Goal: Obtain resource: Download file/media

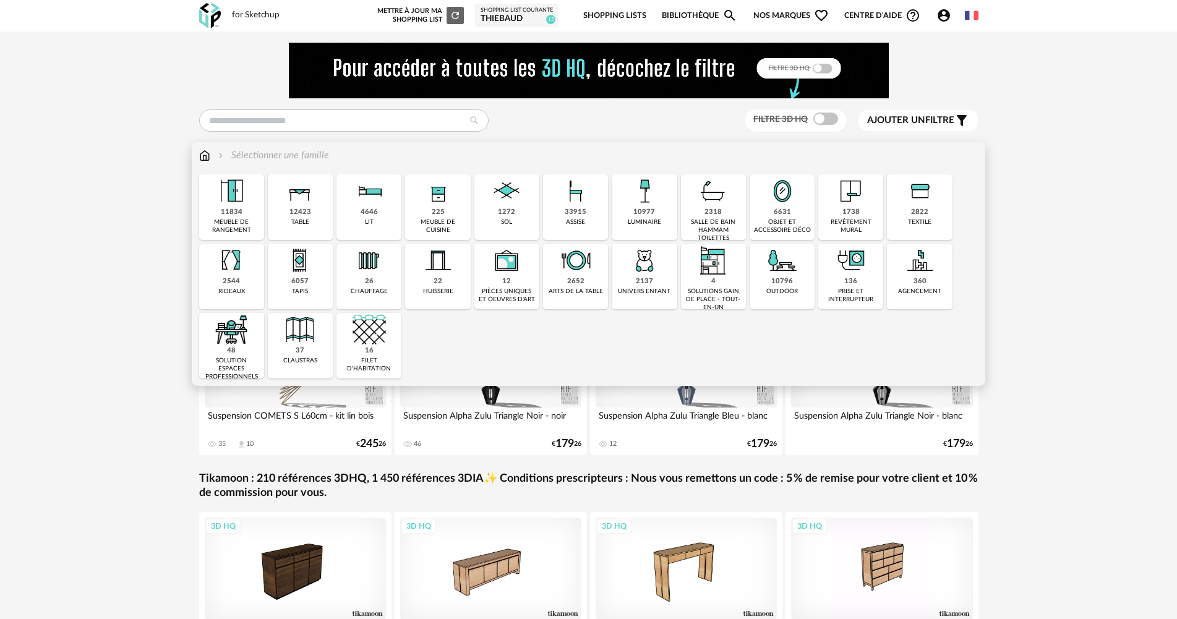
click at [631, 275] on img at bounding box center [644, 260] width 33 height 33
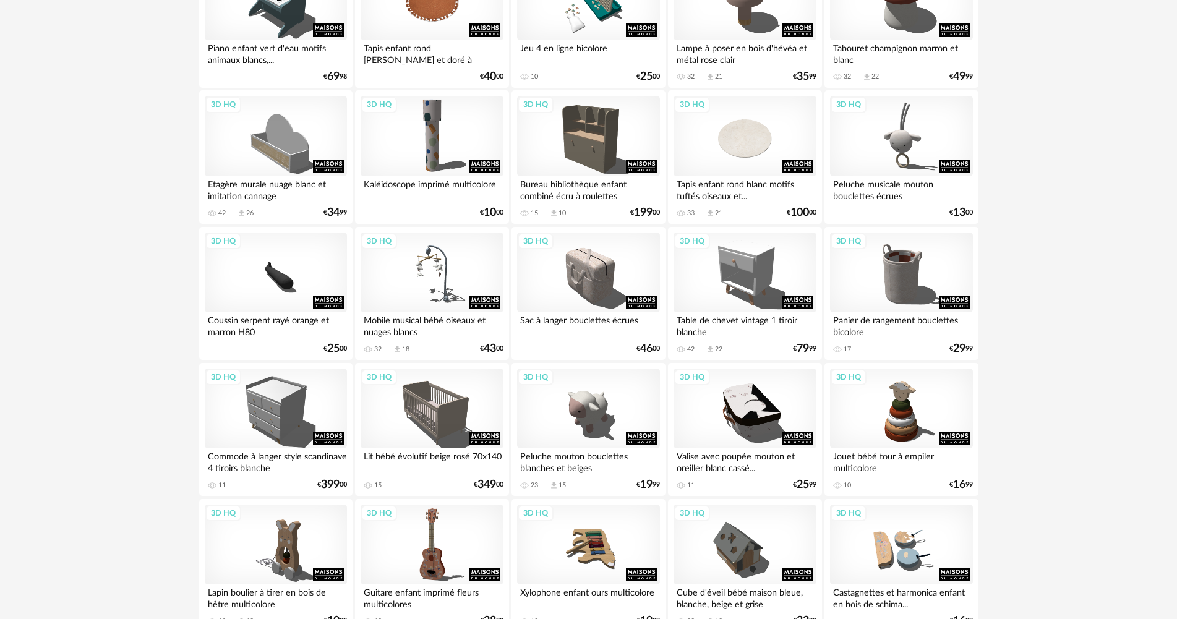
scroll to position [433, 0]
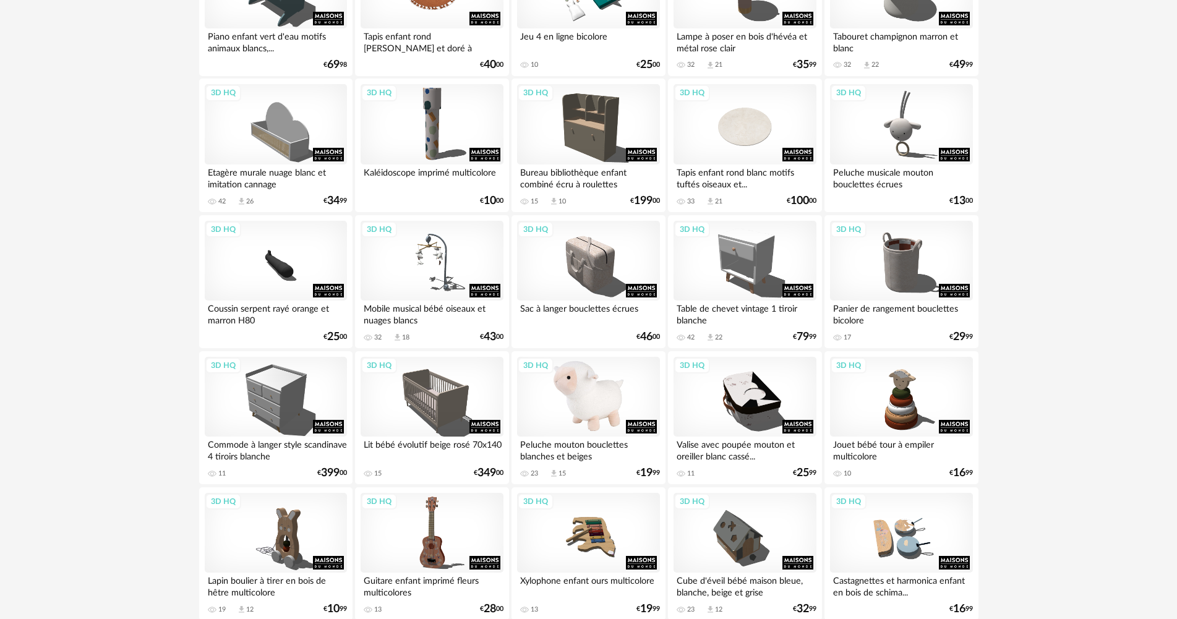
click at [582, 405] on div "3D HQ" at bounding box center [588, 397] width 142 height 80
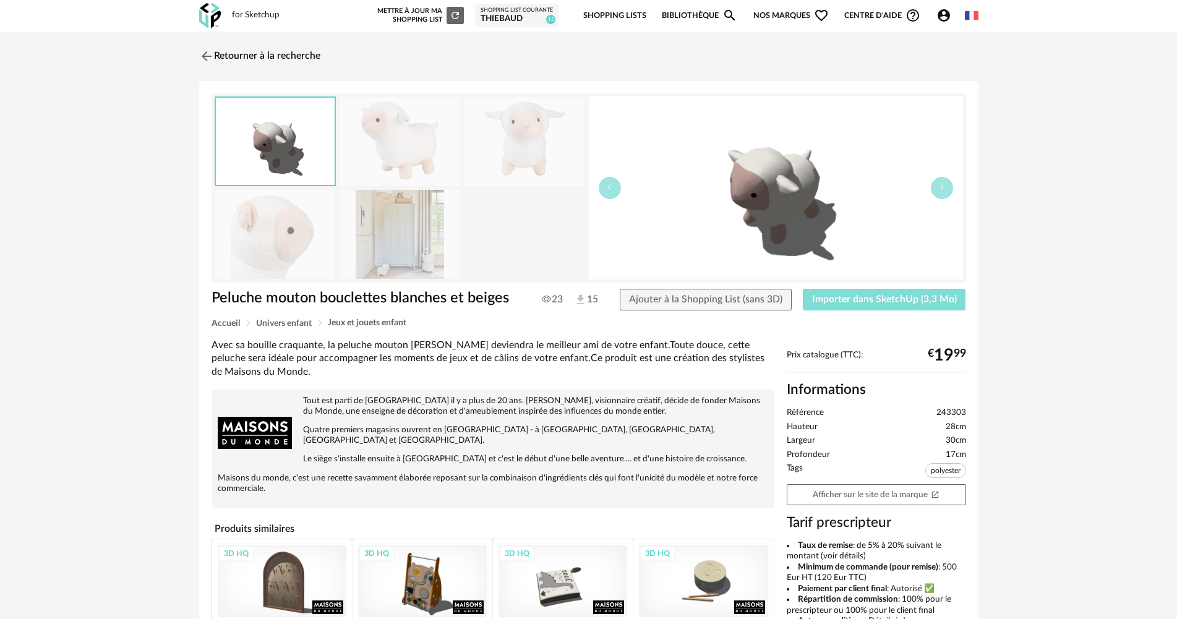
click at [829, 296] on span "Importer dans SketchUp (3,3 Mo)" at bounding box center [884, 299] width 145 height 10
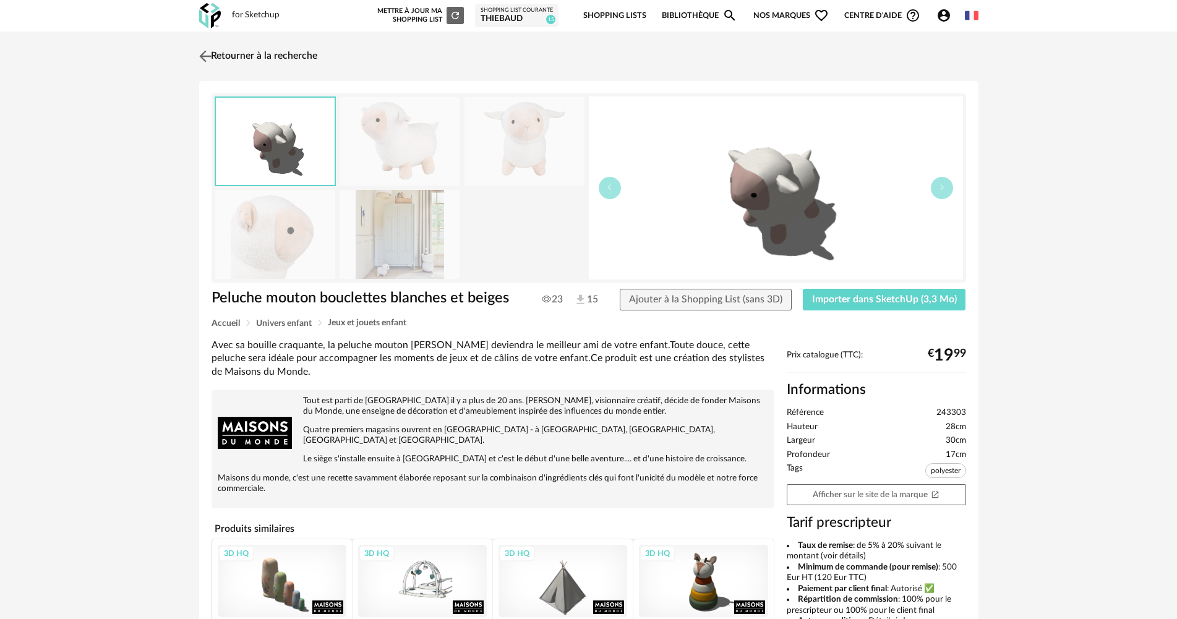
click at [206, 53] on img at bounding box center [205, 56] width 18 height 18
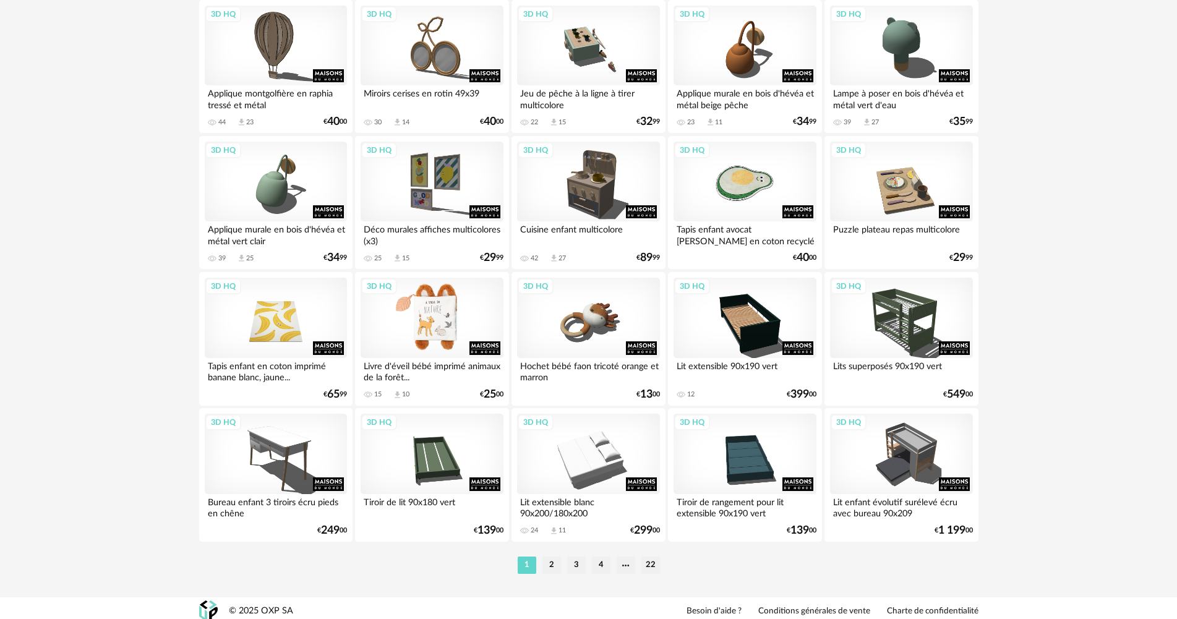
scroll to position [2424, 0]
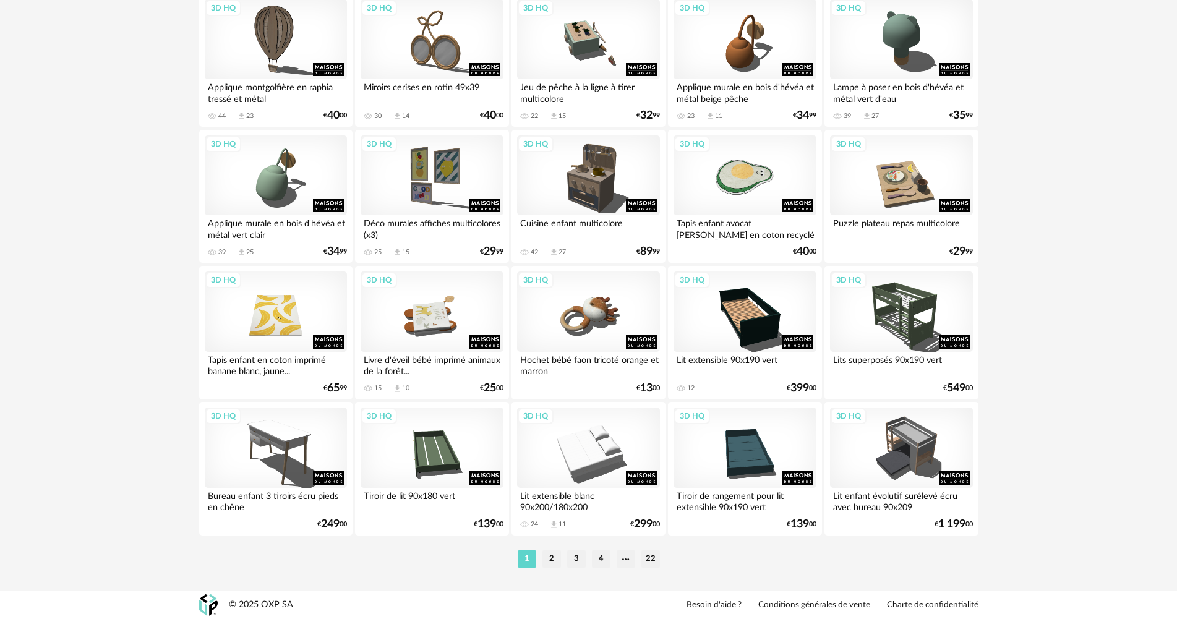
click at [546, 559] on li "2" at bounding box center [551, 559] width 19 height 17
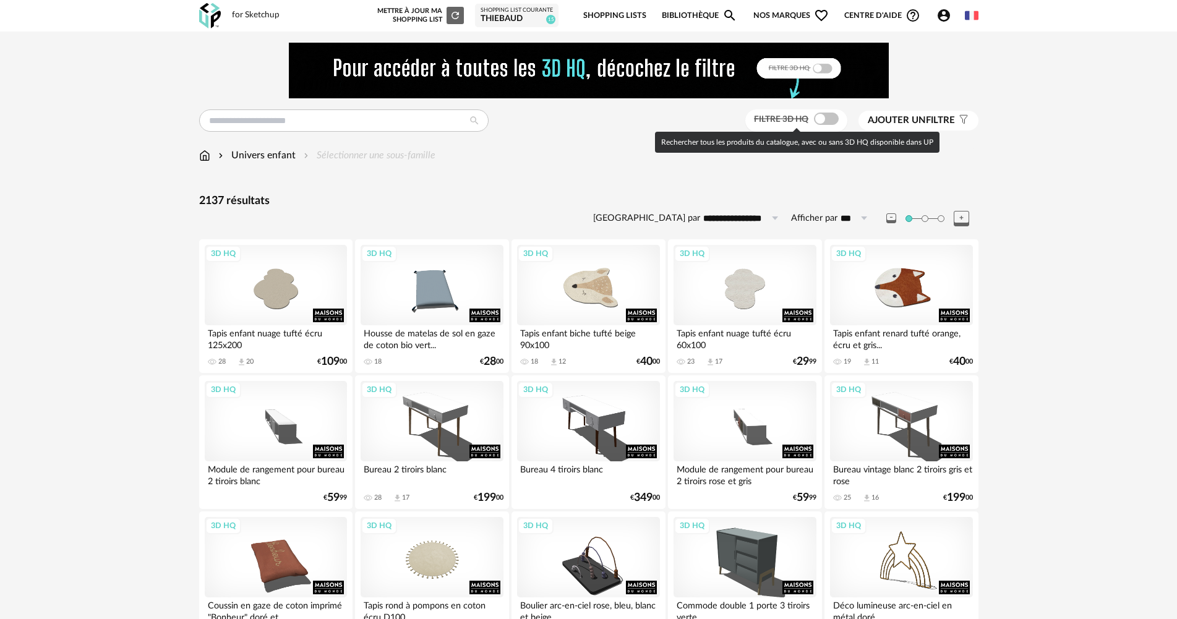
click at [831, 114] on span at bounding box center [826, 119] width 25 height 12
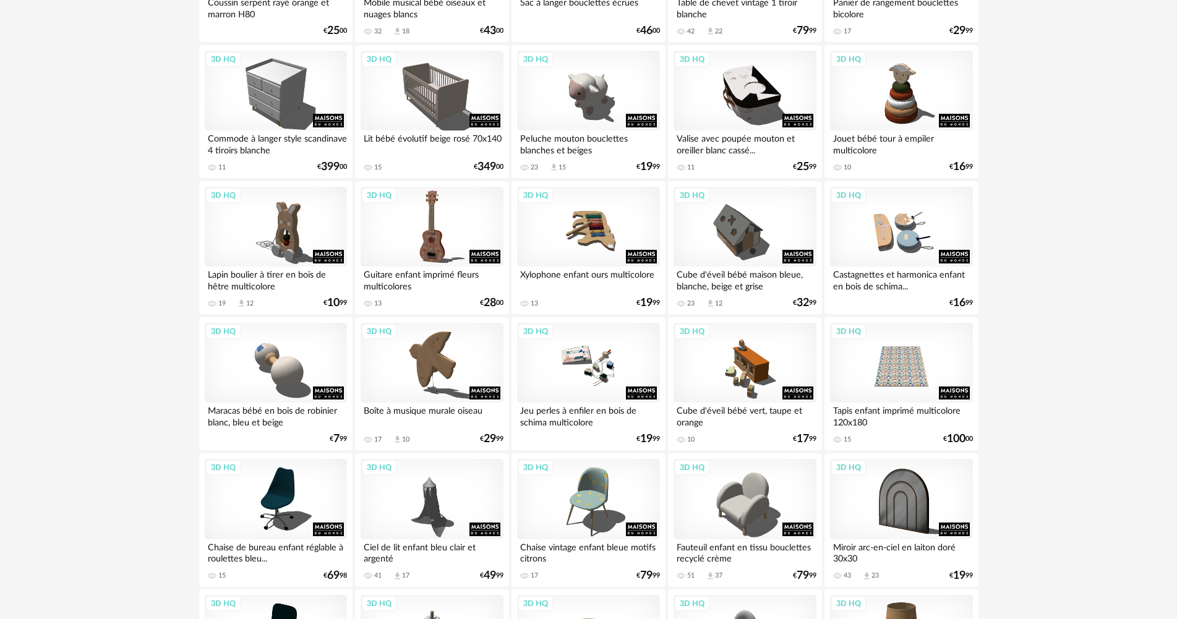
scroll to position [742, 0]
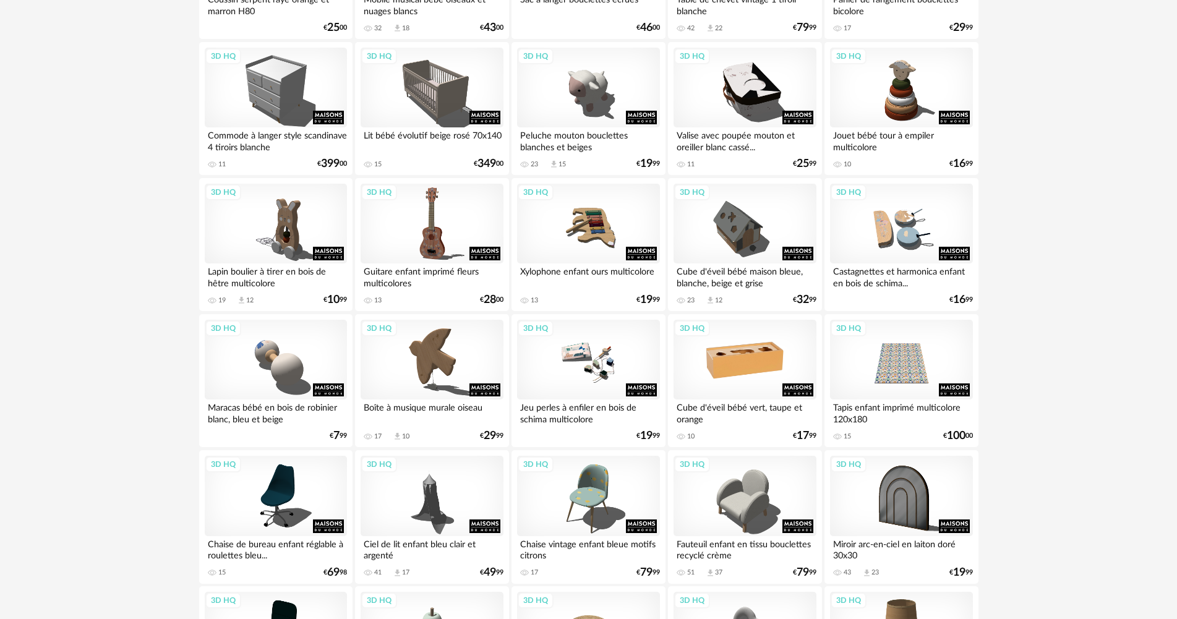
click at [752, 369] on div "3D HQ" at bounding box center [745, 360] width 142 height 80
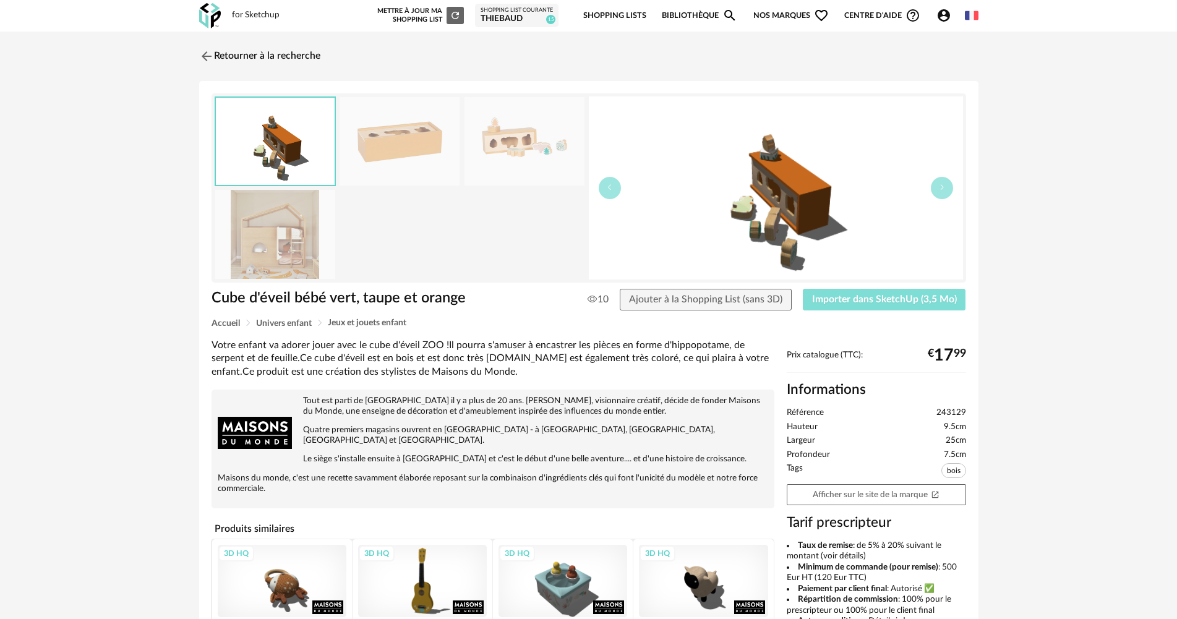
click at [854, 298] on span "Importer dans SketchUp (3,5 Mo)" at bounding box center [884, 299] width 145 height 10
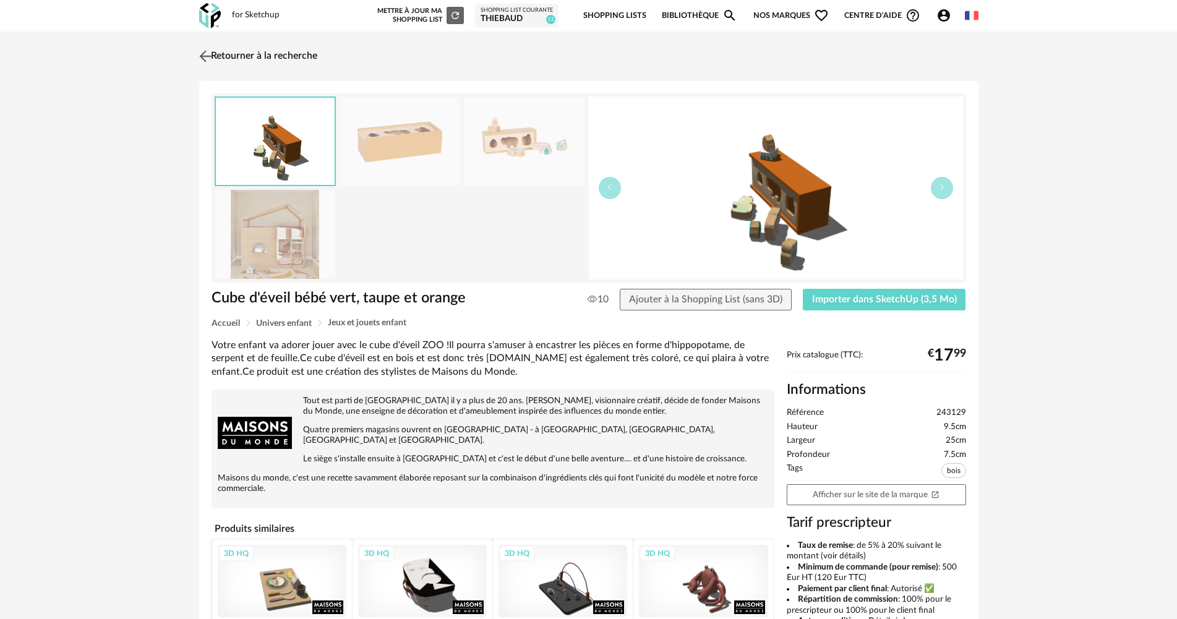
click at [253, 50] on link "Retourner à la recherche" at bounding box center [256, 56] width 121 height 27
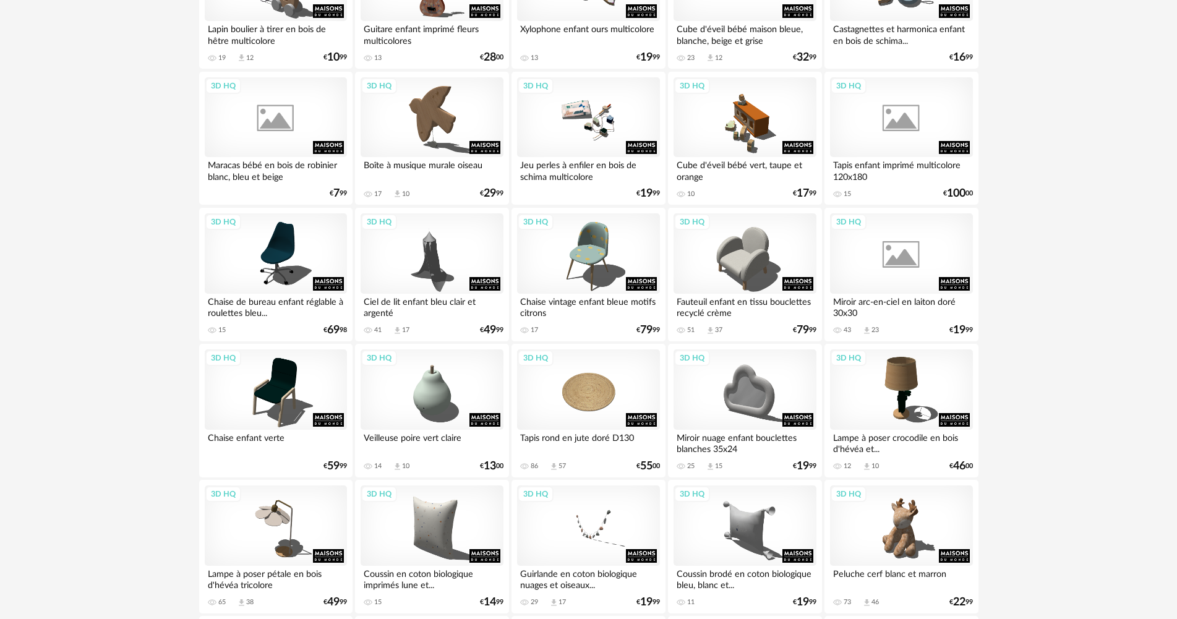
scroll to position [1011, 0]
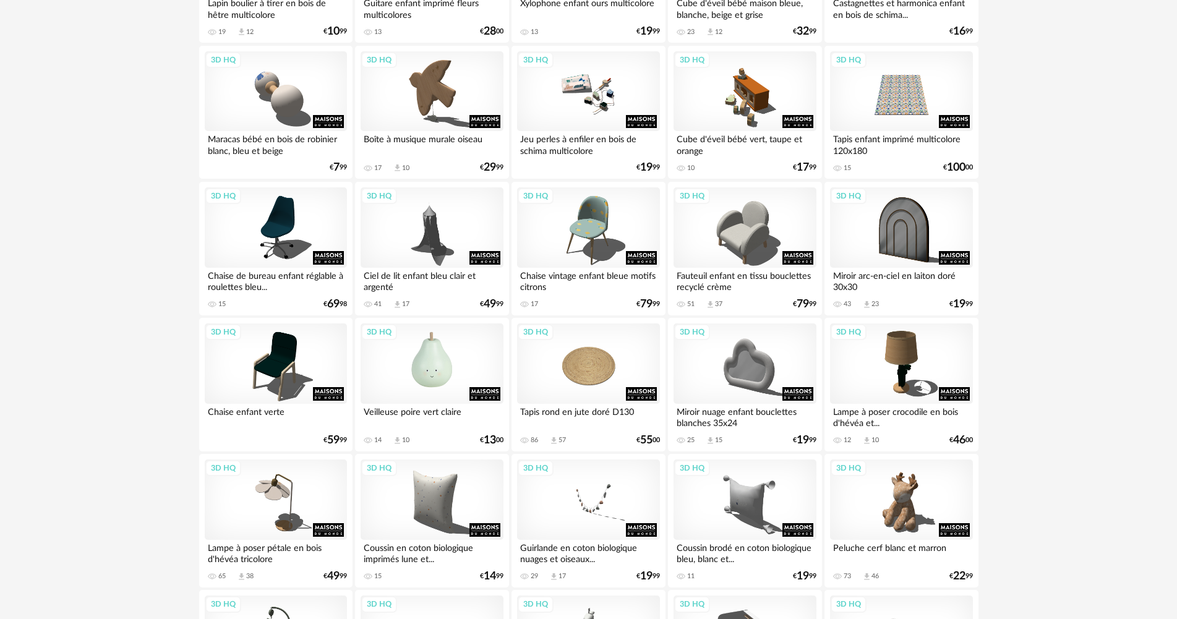
click at [430, 369] on div "3D HQ" at bounding box center [432, 364] width 142 height 80
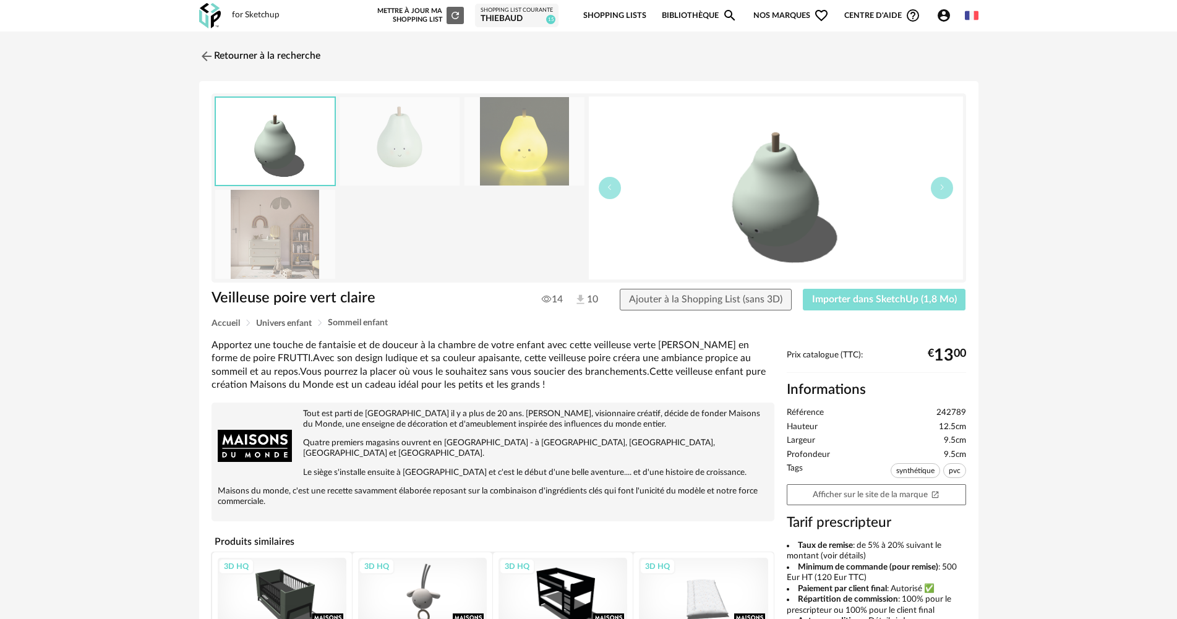
click at [829, 302] on span "Importer dans SketchUp (1,8 Mo)" at bounding box center [884, 299] width 145 height 10
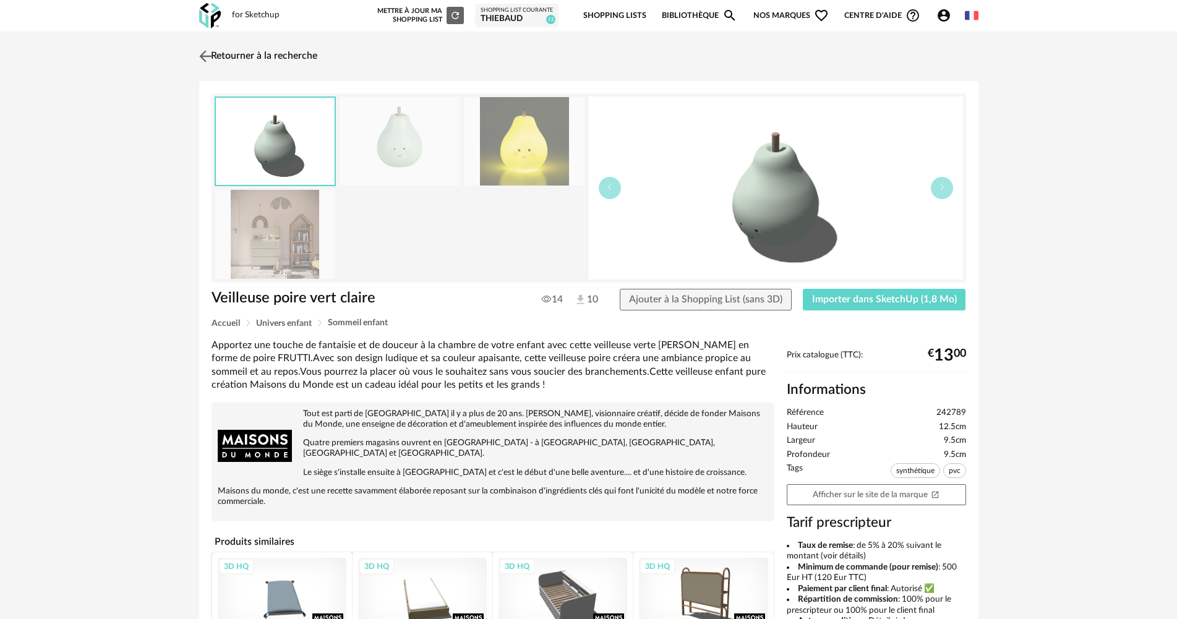
click at [204, 54] on img at bounding box center [205, 56] width 18 height 18
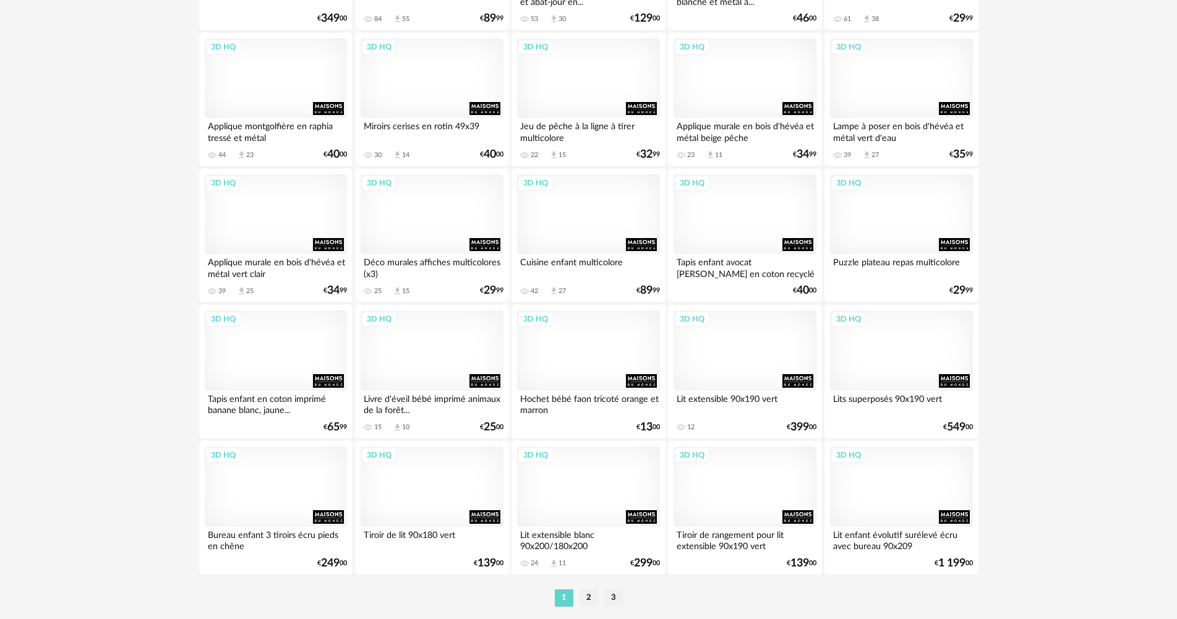
scroll to position [2424, 0]
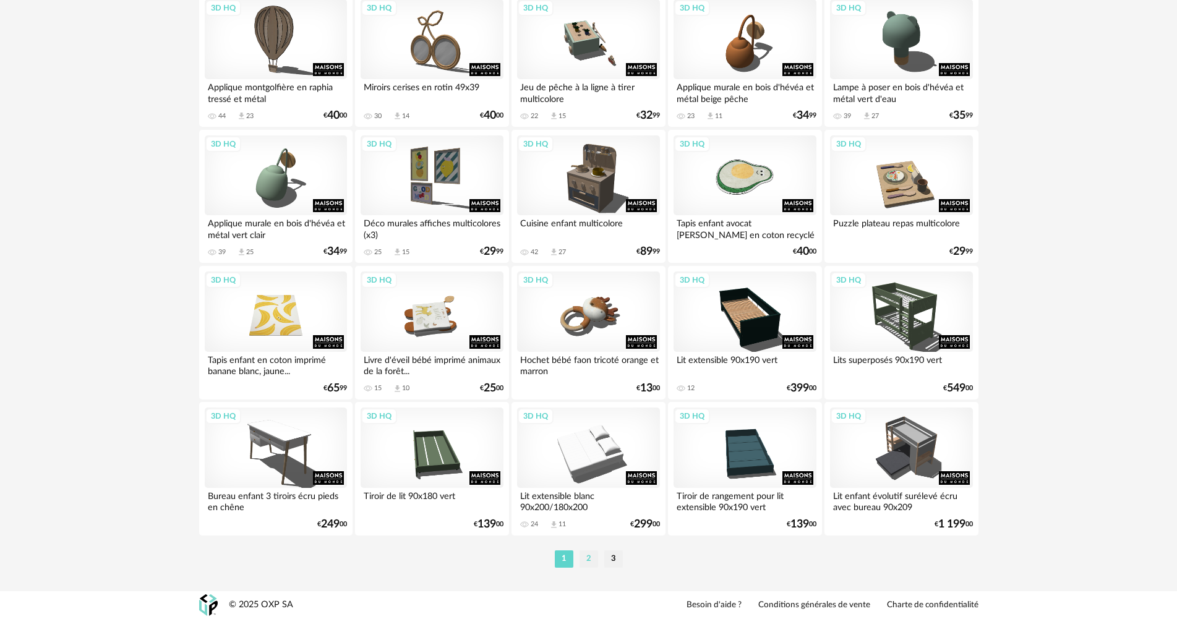
click at [585, 559] on li "2" at bounding box center [589, 559] width 19 height 17
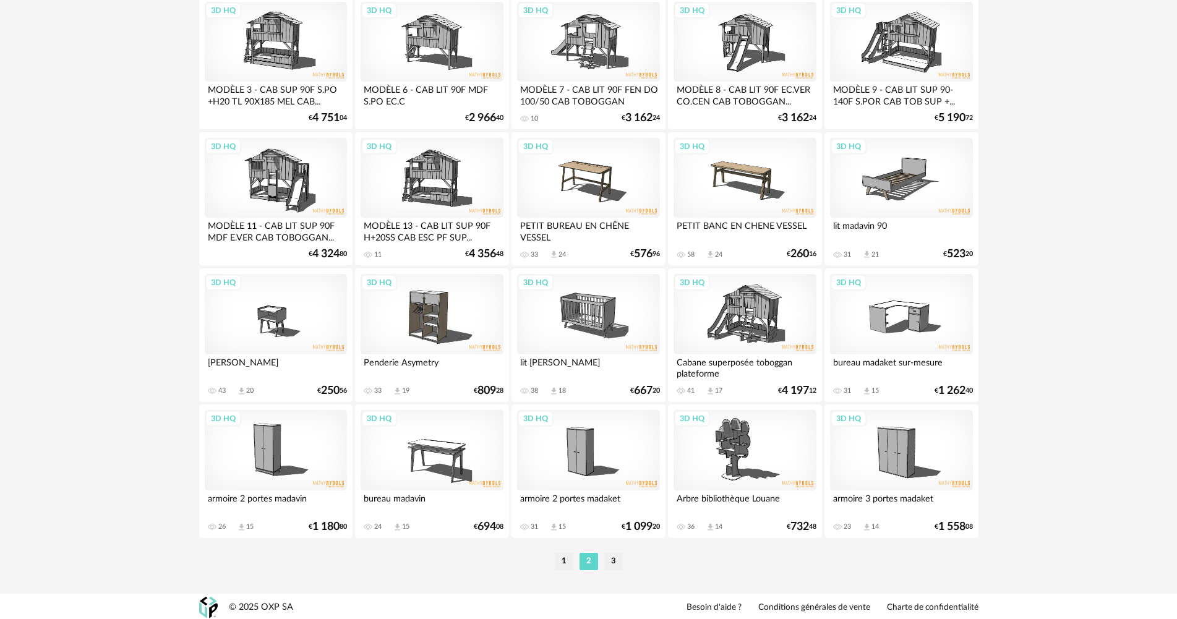
scroll to position [2424, 0]
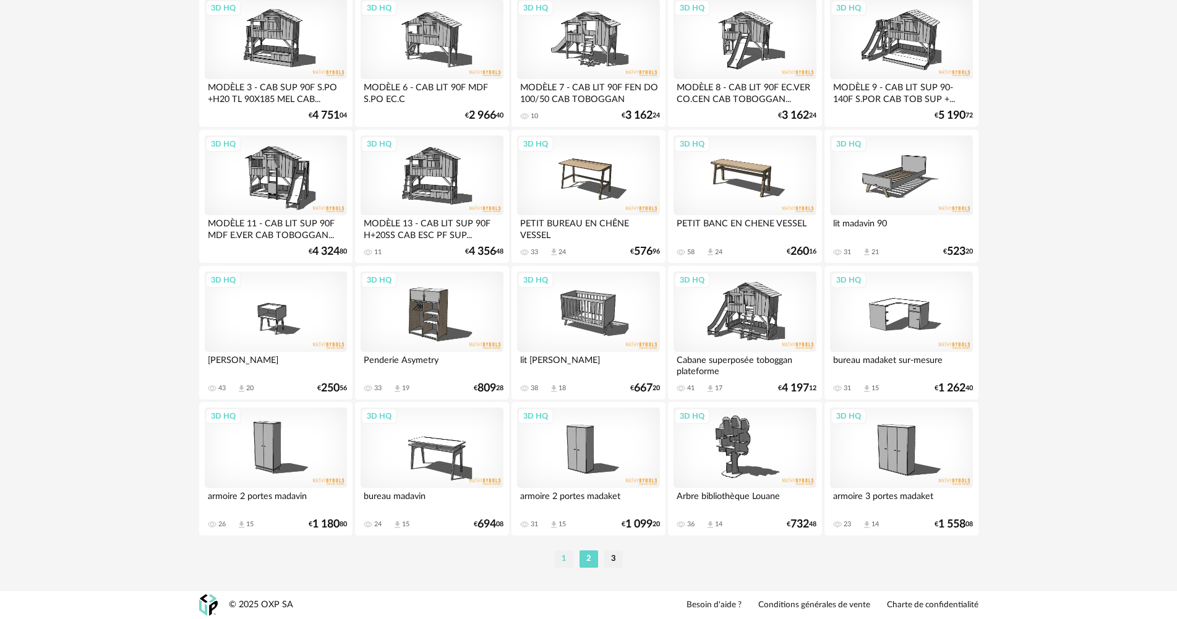
click at [562, 557] on li "1" at bounding box center [564, 559] width 19 height 17
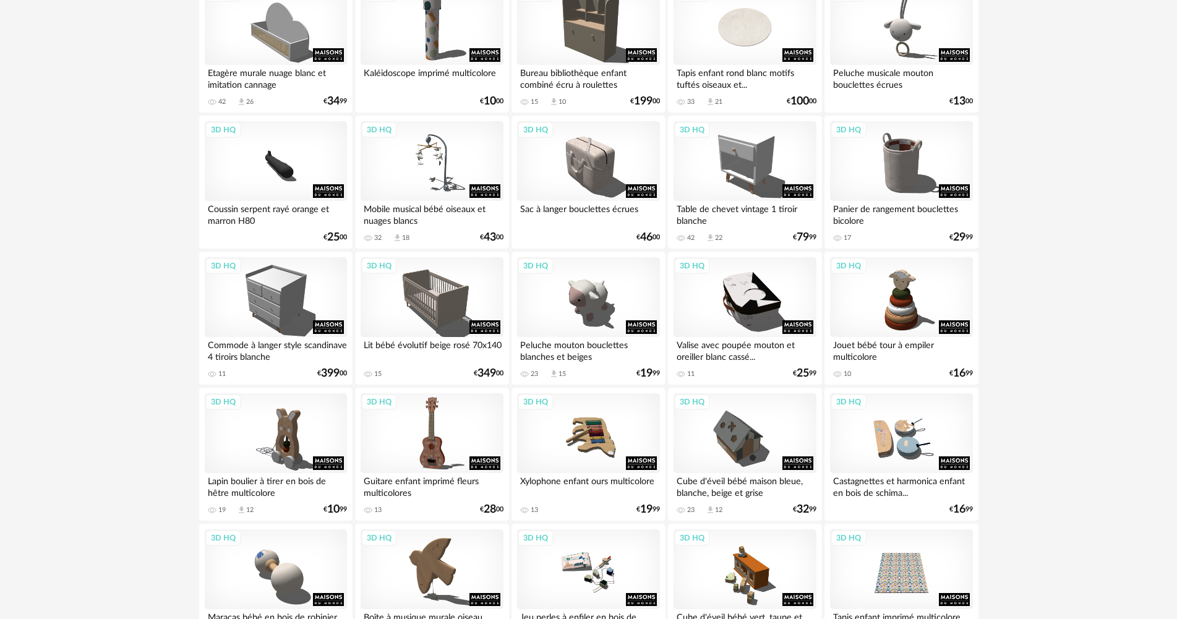
scroll to position [557, 0]
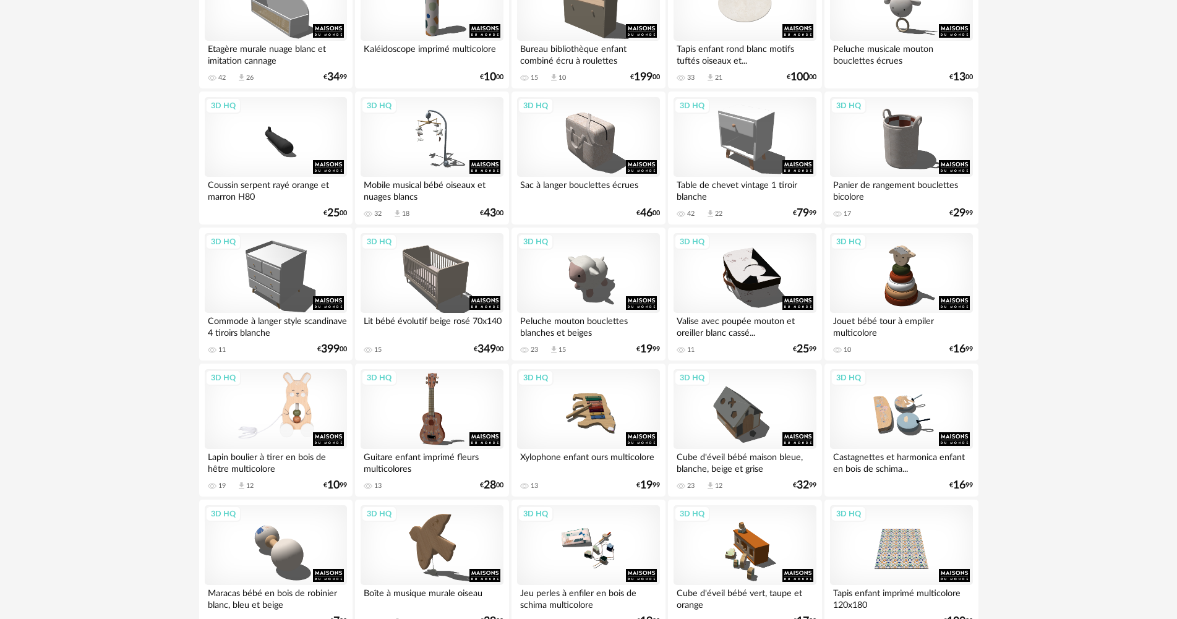
click at [298, 419] on div "3D HQ" at bounding box center [276, 409] width 142 height 80
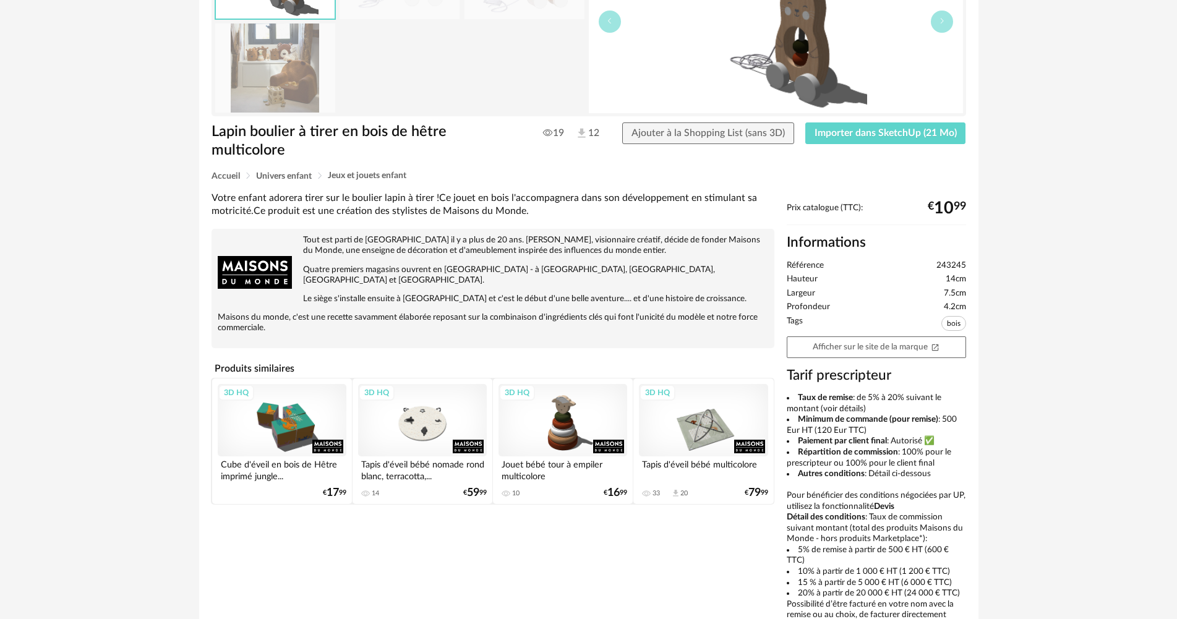
scroll to position [186, 0]
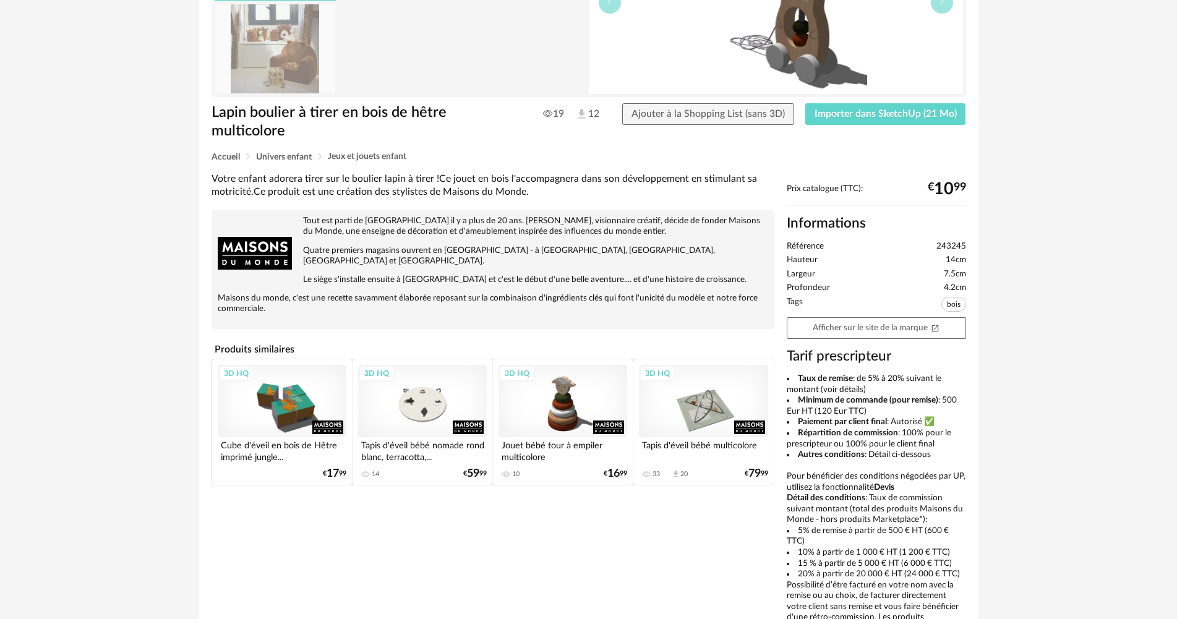
click at [565, 406] on div "3D HQ" at bounding box center [563, 401] width 129 height 72
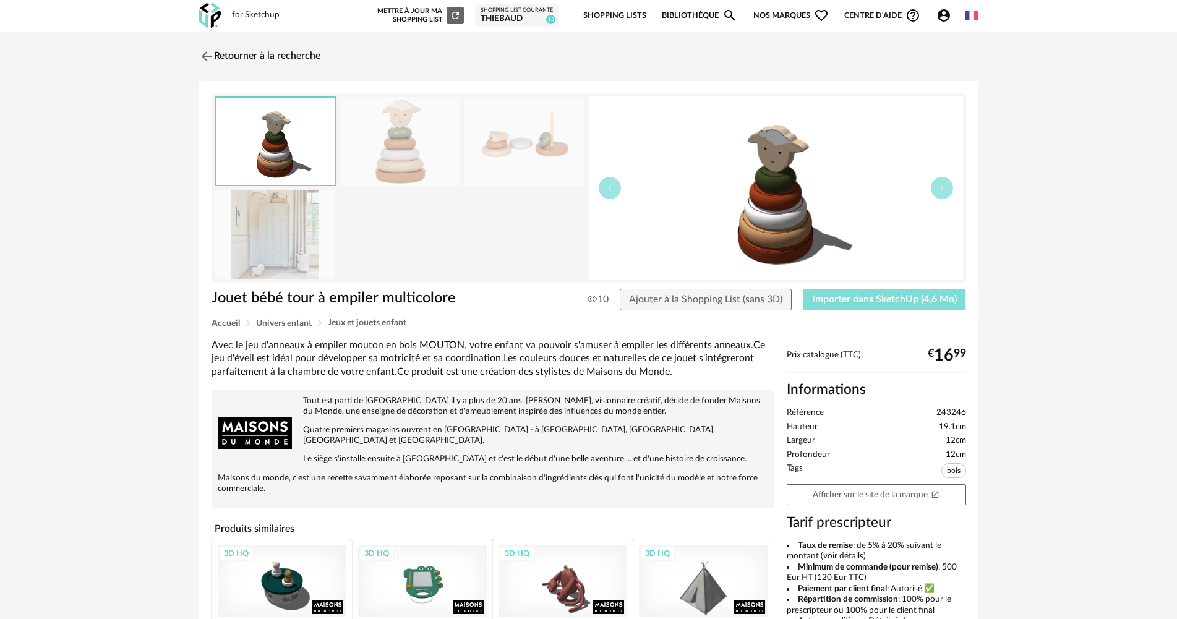
click at [909, 306] on button "Importer dans SketchUp (4,6 Mo)" at bounding box center [884, 300] width 163 height 22
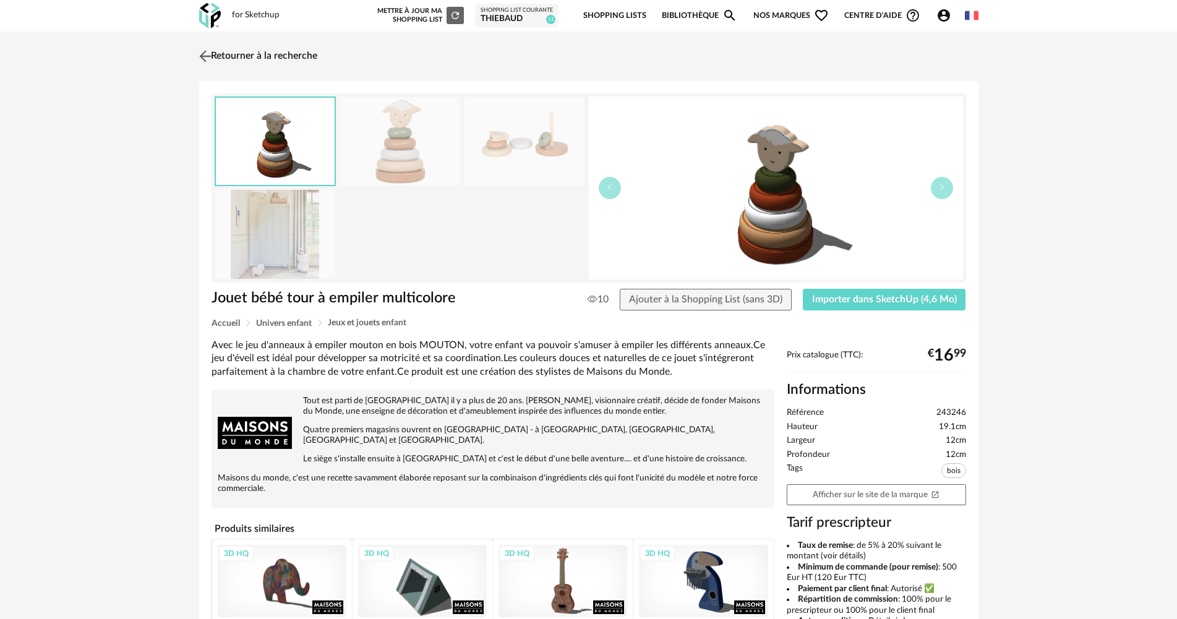
click at [207, 54] on img at bounding box center [205, 56] width 18 height 18
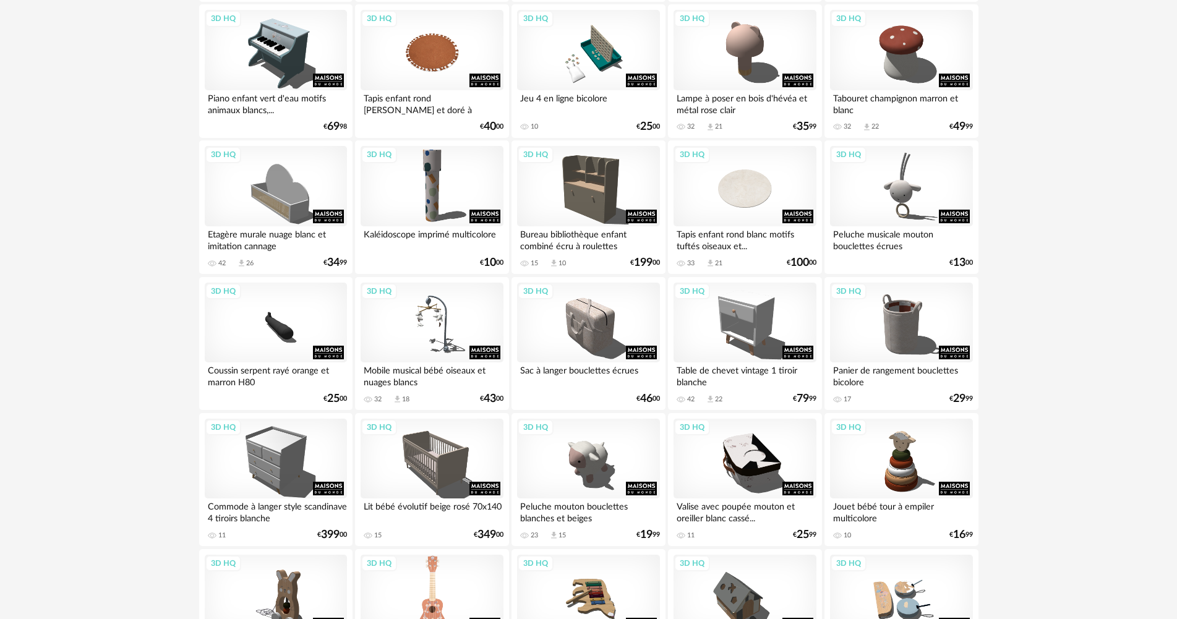
scroll to position [367, 0]
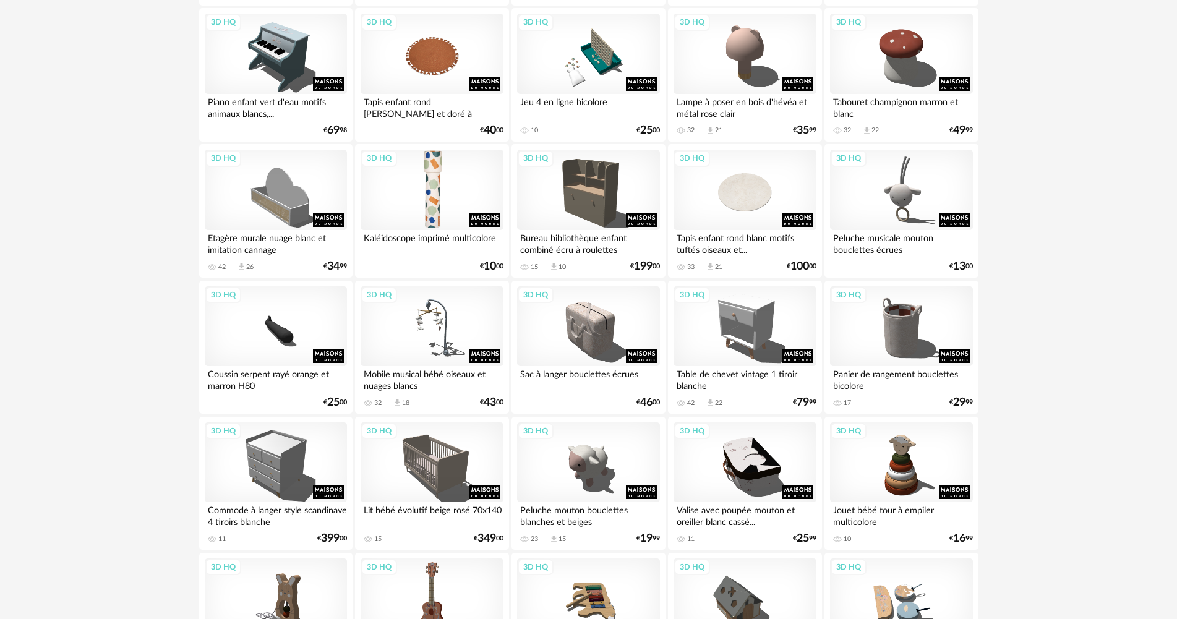
click at [436, 194] on div "3D HQ" at bounding box center [432, 190] width 142 height 80
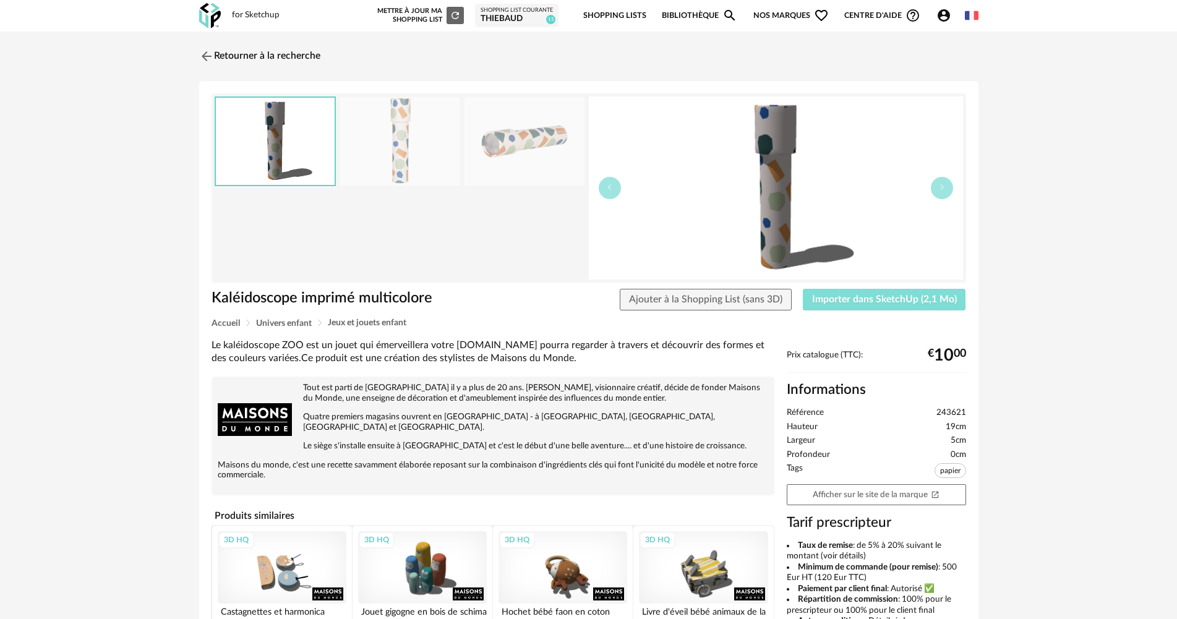
click at [829, 293] on button "Importer dans SketchUp (2,1 Mo)" at bounding box center [884, 300] width 163 height 22
click at [208, 50] on img at bounding box center [205, 56] width 18 height 18
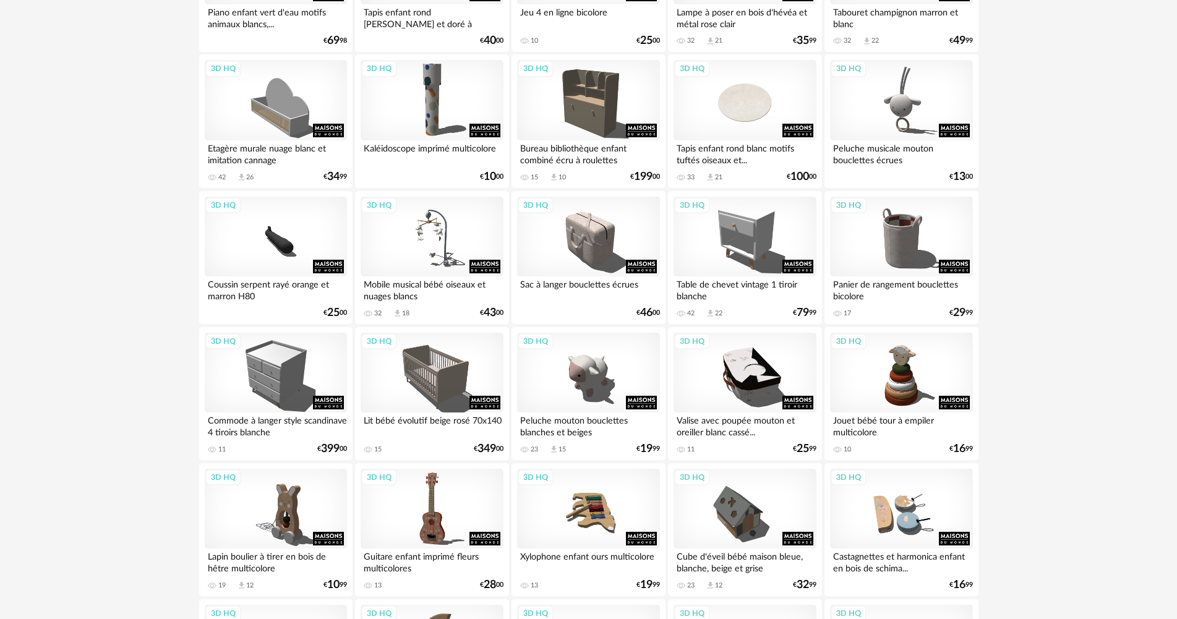
scroll to position [343, 0]
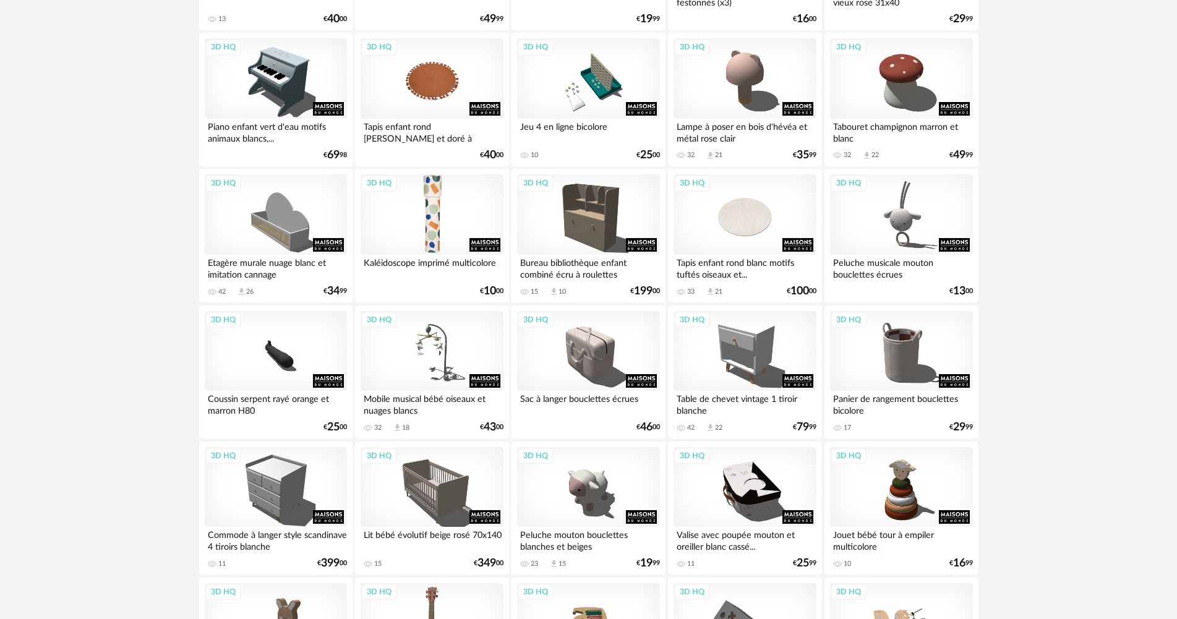
click at [432, 220] on div "3D HQ" at bounding box center [432, 214] width 142 height 80
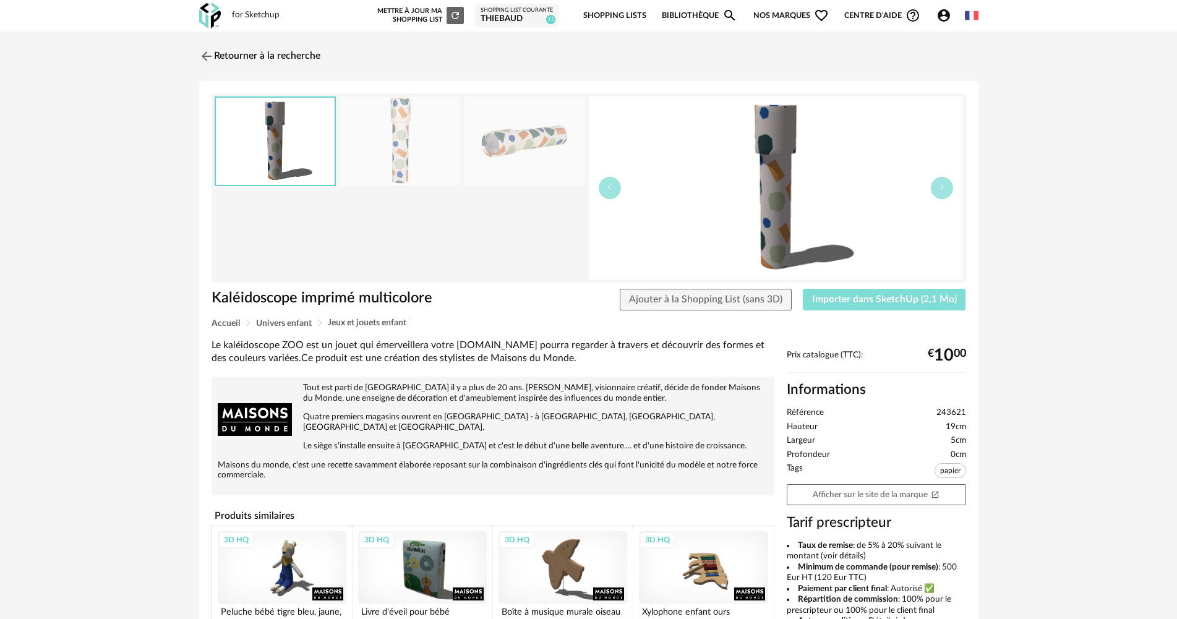
click at [865, 301] on span "Importer dans SketchUp (2,1 Mo)" at bounding box center [884, 299] width 145 height 10
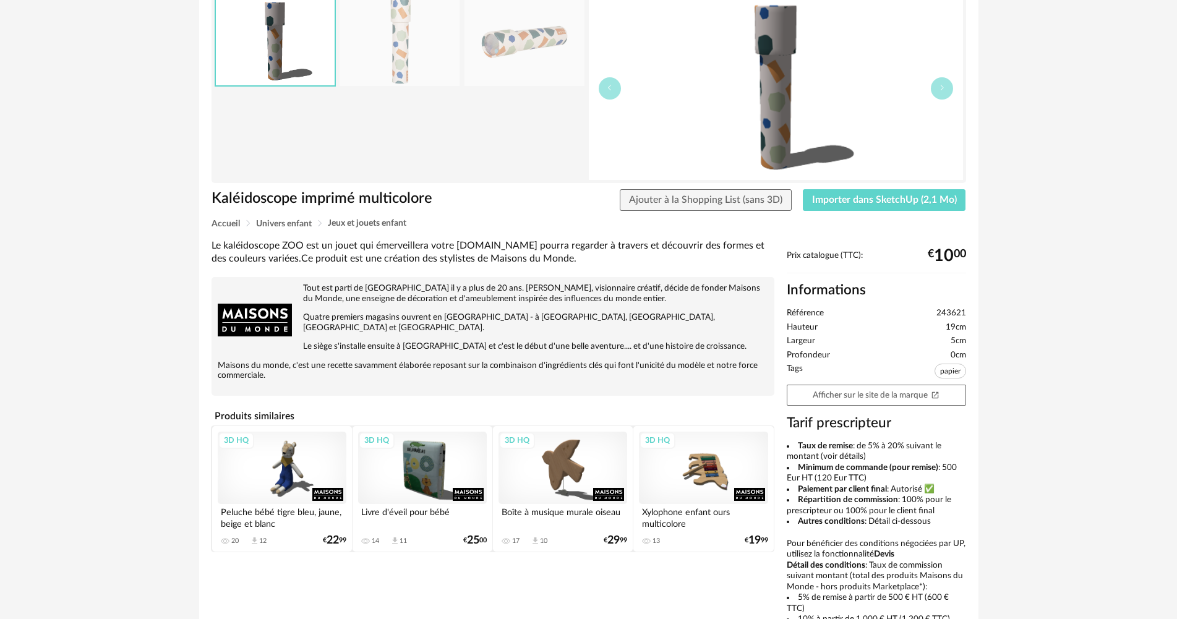
scroll to position [124, 0]
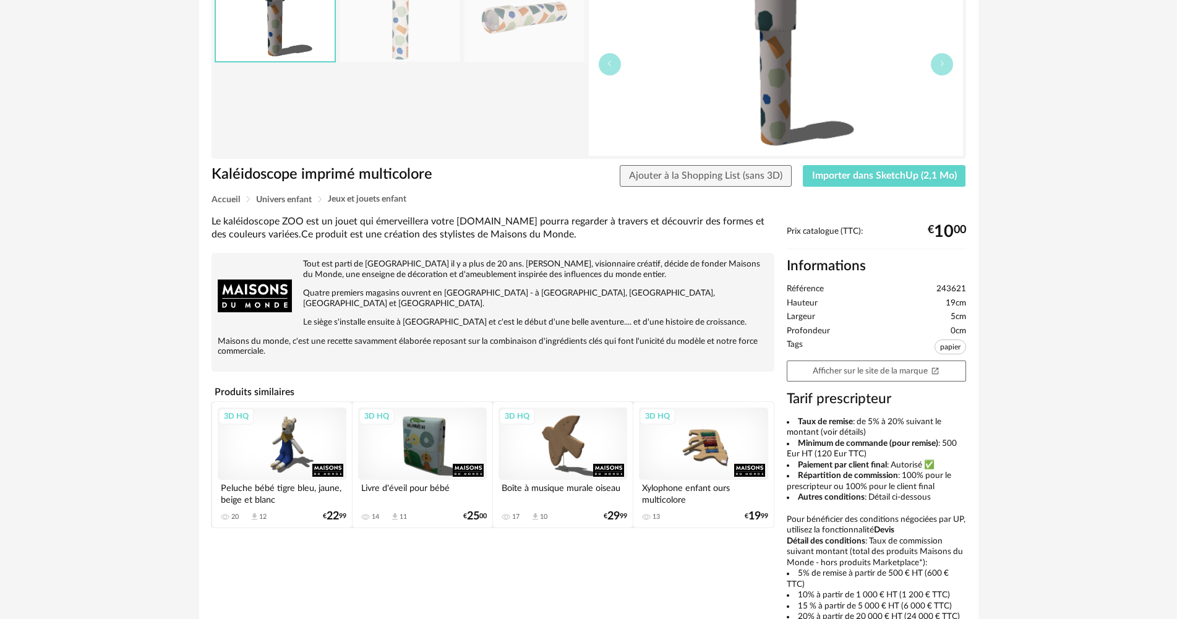
click at [429, 440] on div "3D HQ" at bounding box center [422, 444] width 129 height 72
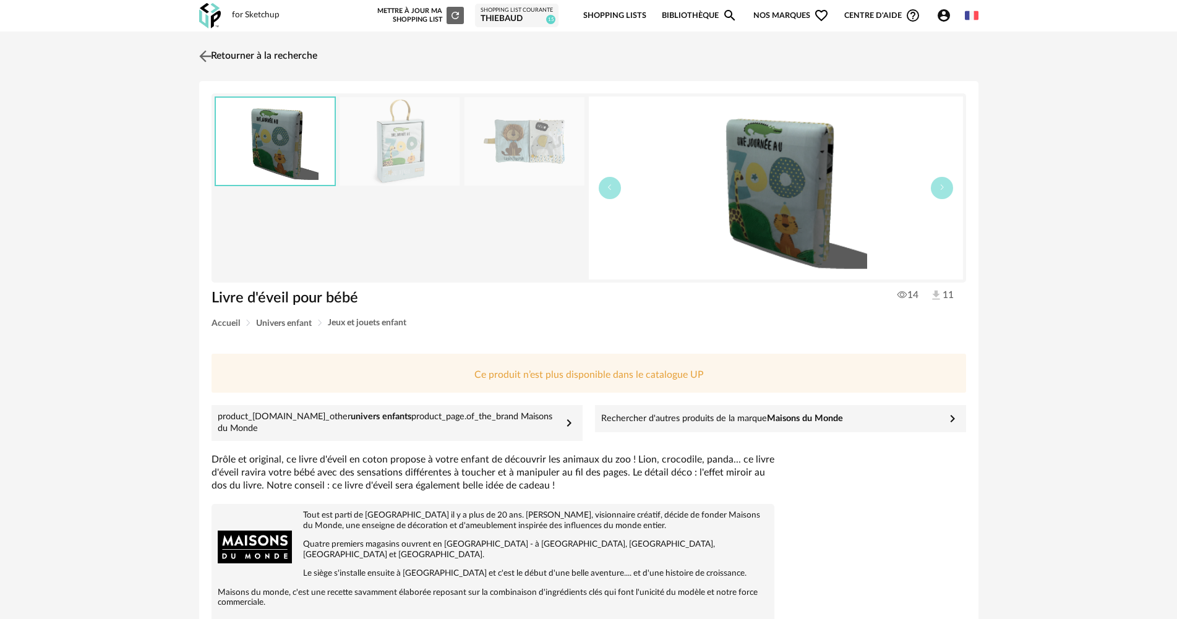
click at [212, 51] on img at bounding box center [205, 56] width 18 height 18
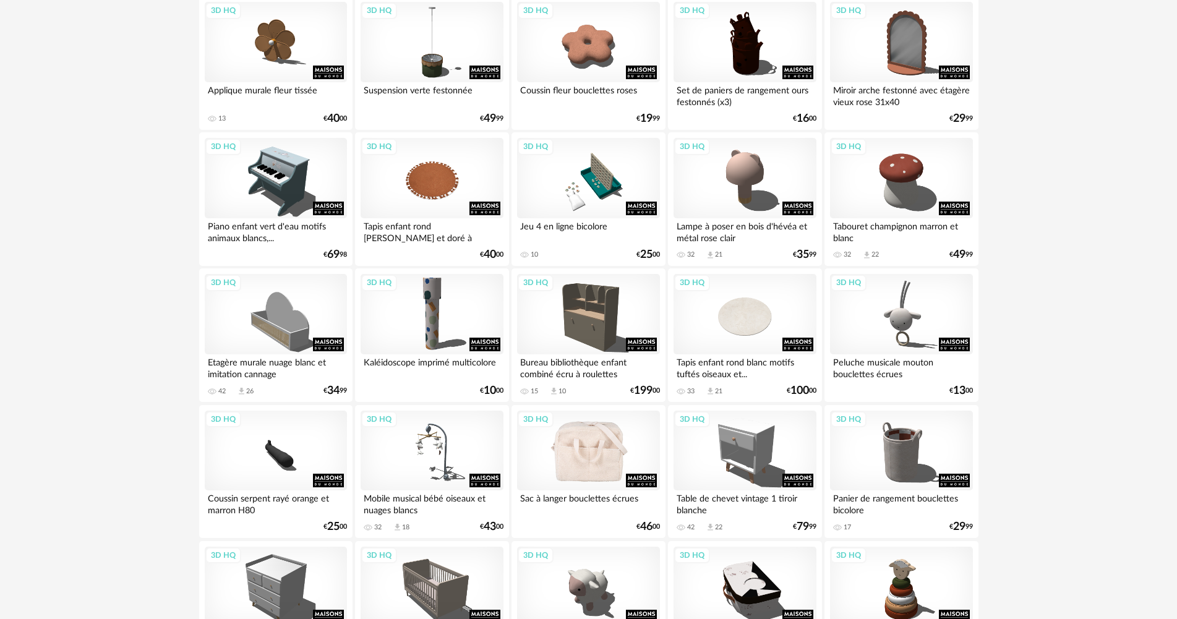
scroll to position [247, 0]
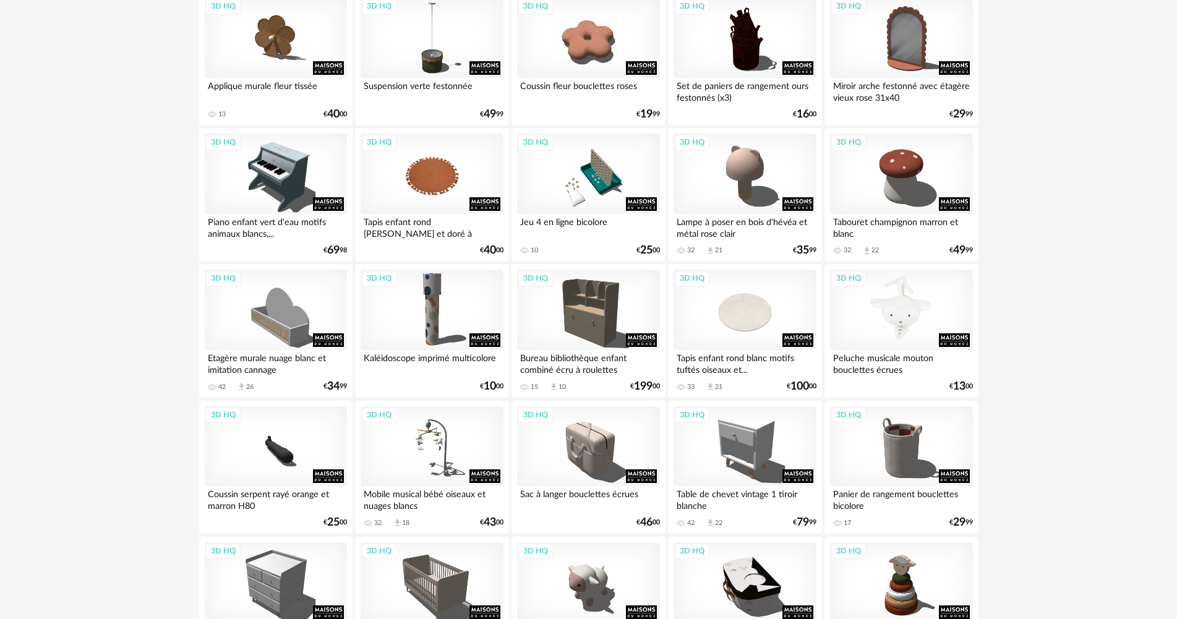
click at [910, 311] on div "3D HQ" at bounding box center [901, 310] width 142 height 80
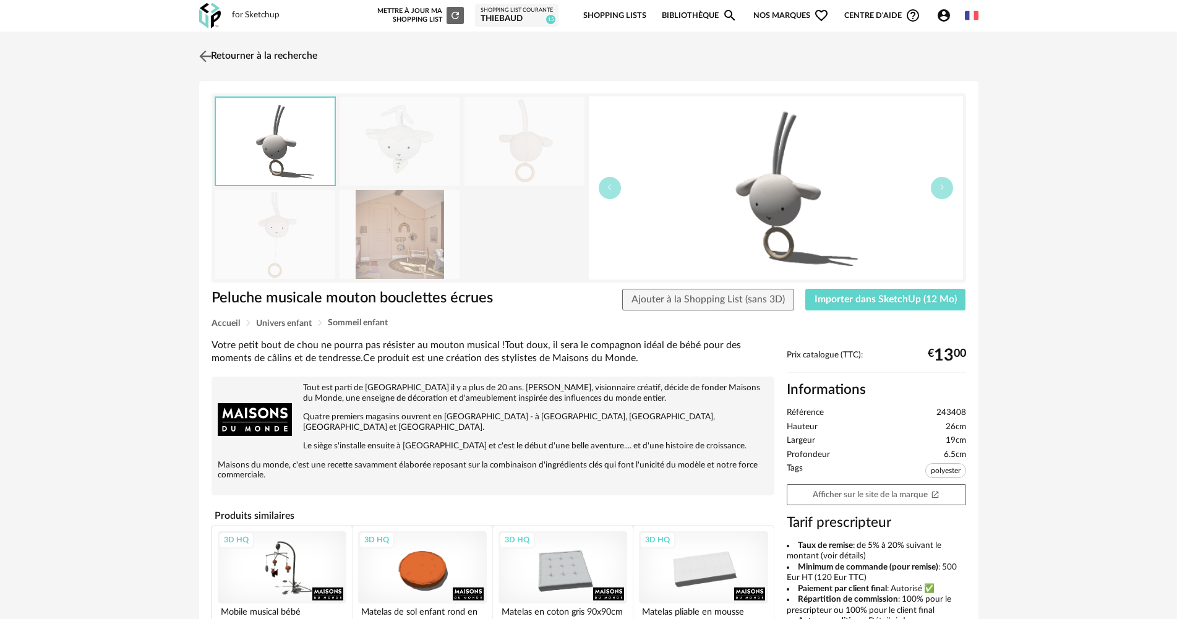
click at [208, 57] on img at bounding box center [205, 56] width 18 height 18
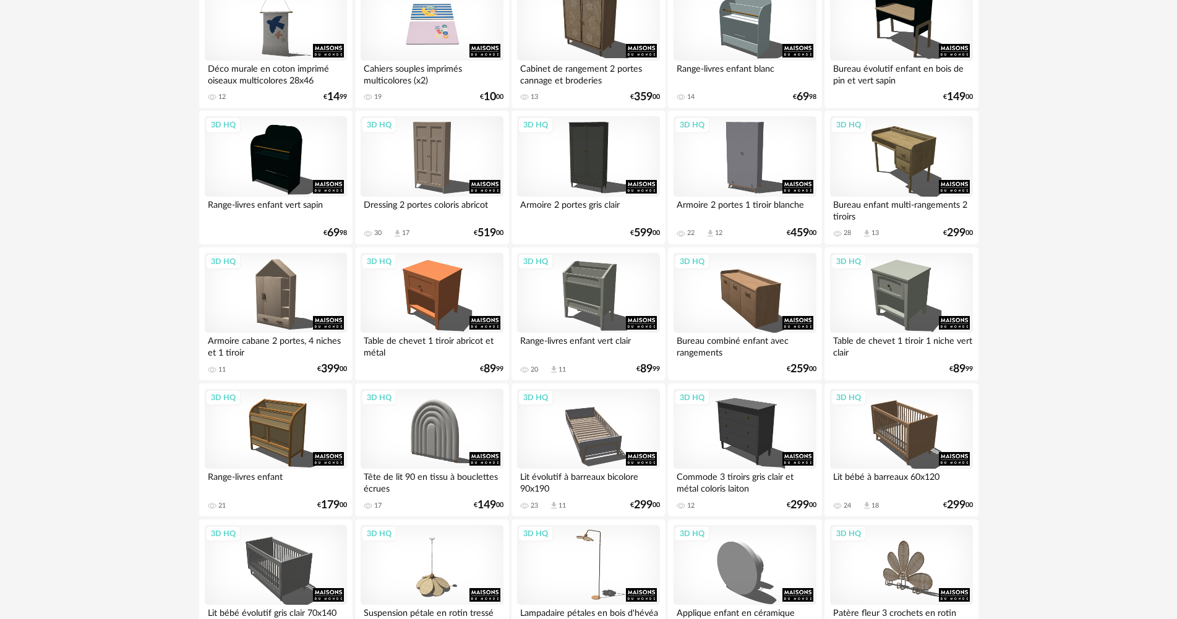
scroll to position [1794, 0]
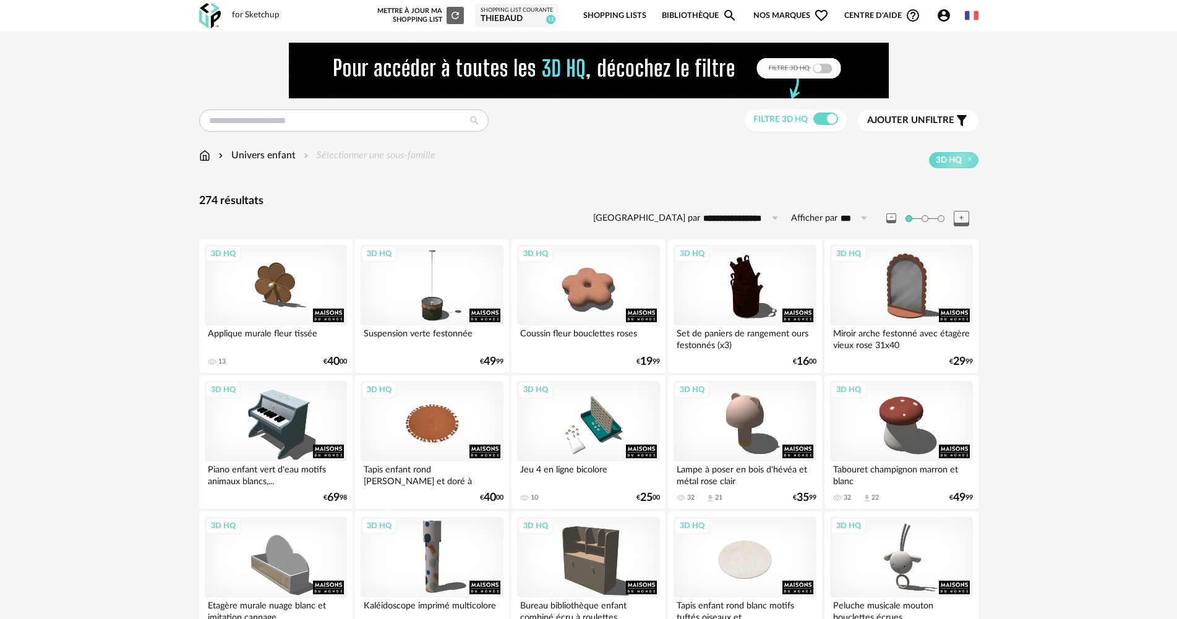
click at [210, 152] on div "Univers enfant Sélectionner une sous-famille" at bounding box center [317, 155] width 236 height 14
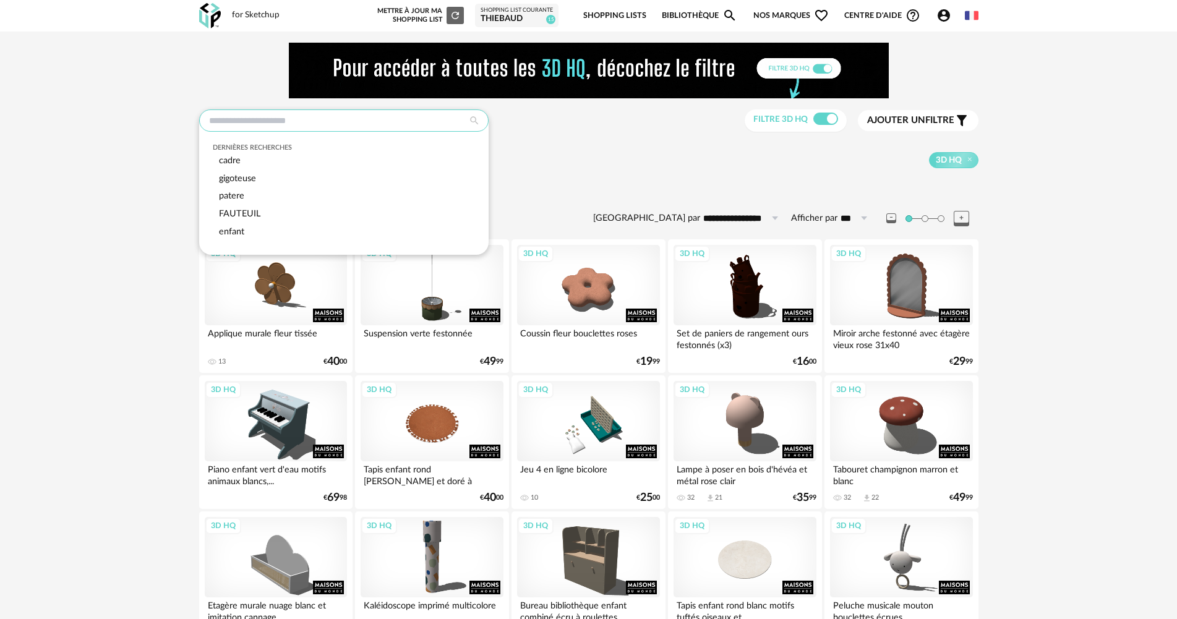
click at [283, 122] on input "text" at bounding box center [343, 120] width 289 height 22
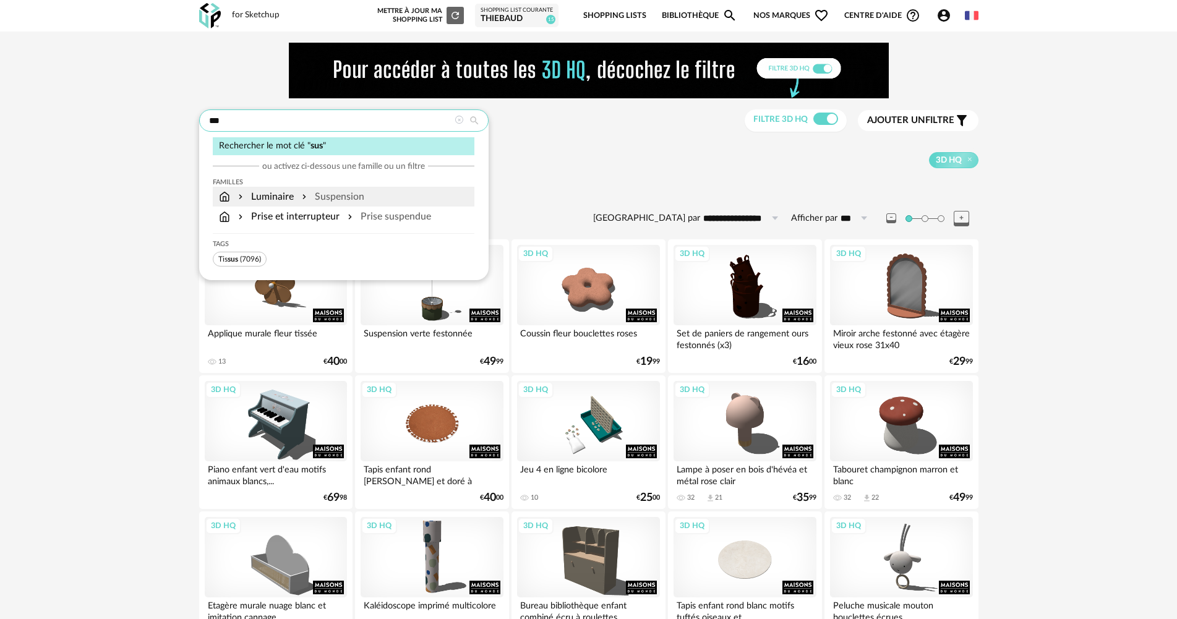
type input "***"
click at [350, 192] on div "Suspension" at bounding box center [331, 197] width 65 height 14
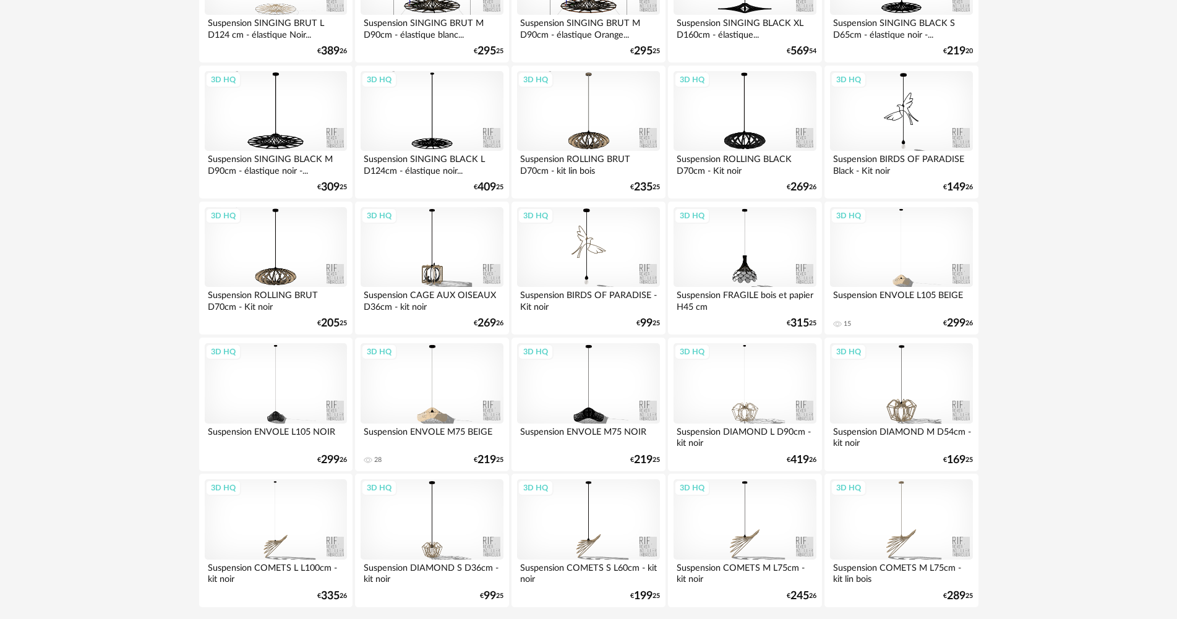
scroll to position [2424, 0]
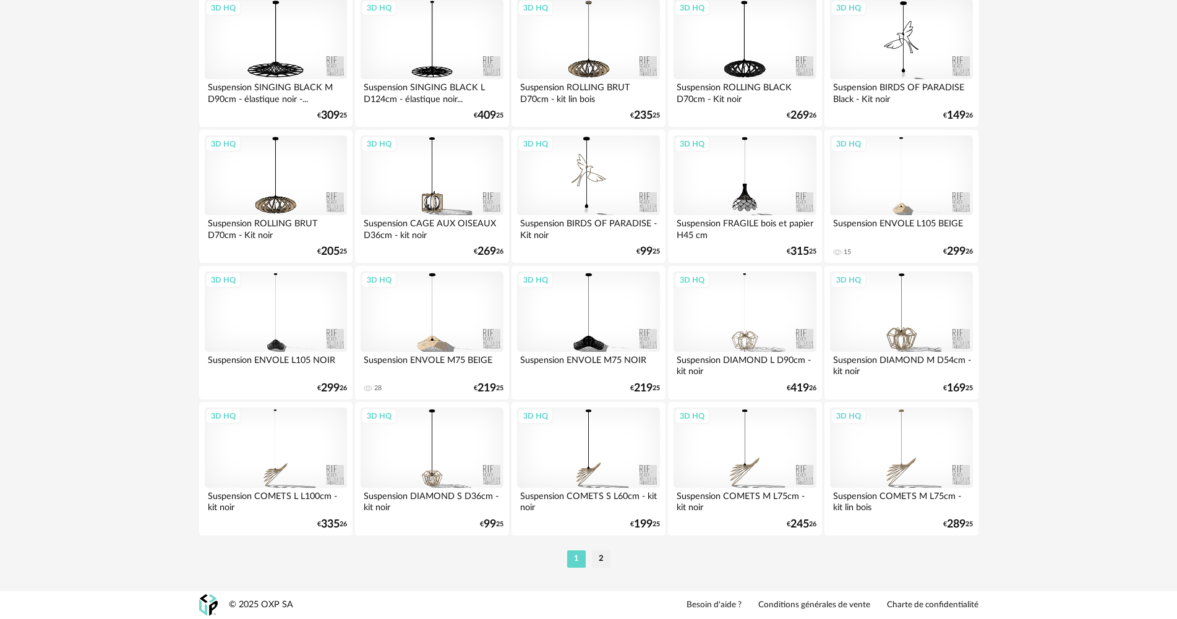
click at [599, 555] on li "2" at bounding box center [601, 559] width 19 height 17
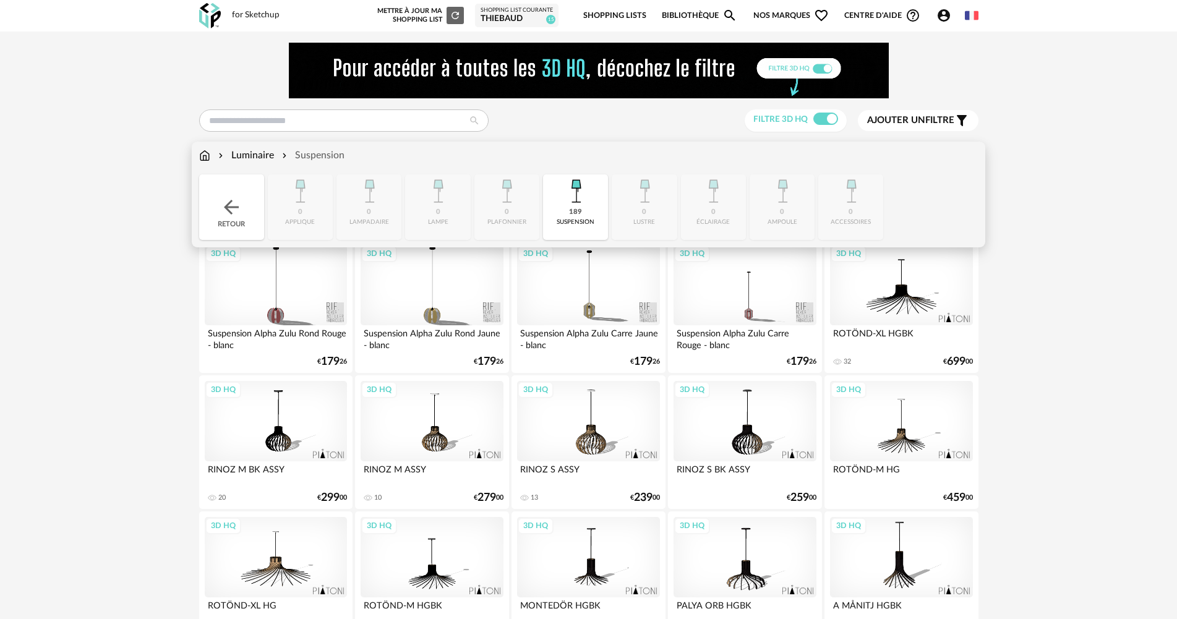
click at [244, 152] on div "Luminaire" at bounding box center [245, 155] width 58 height 14
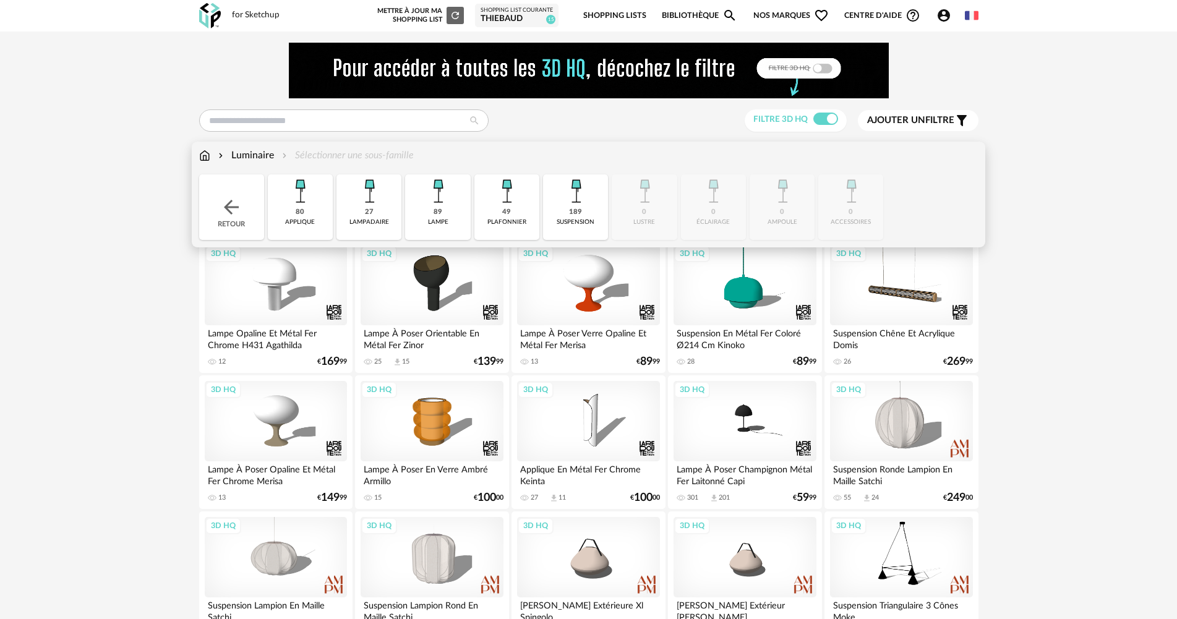
click at [206, 158] on img at bounding box center [204, 155] width 11 height 14
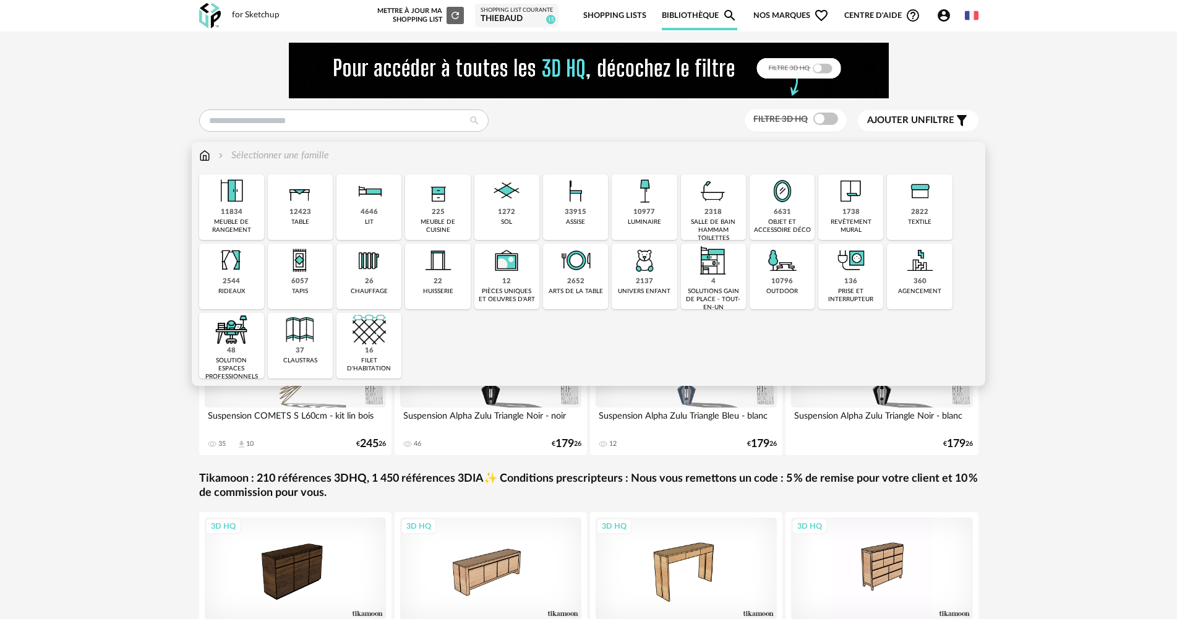
click at [643, 278] on div "2137" at bounding box center [644, 281] width 17 height 9
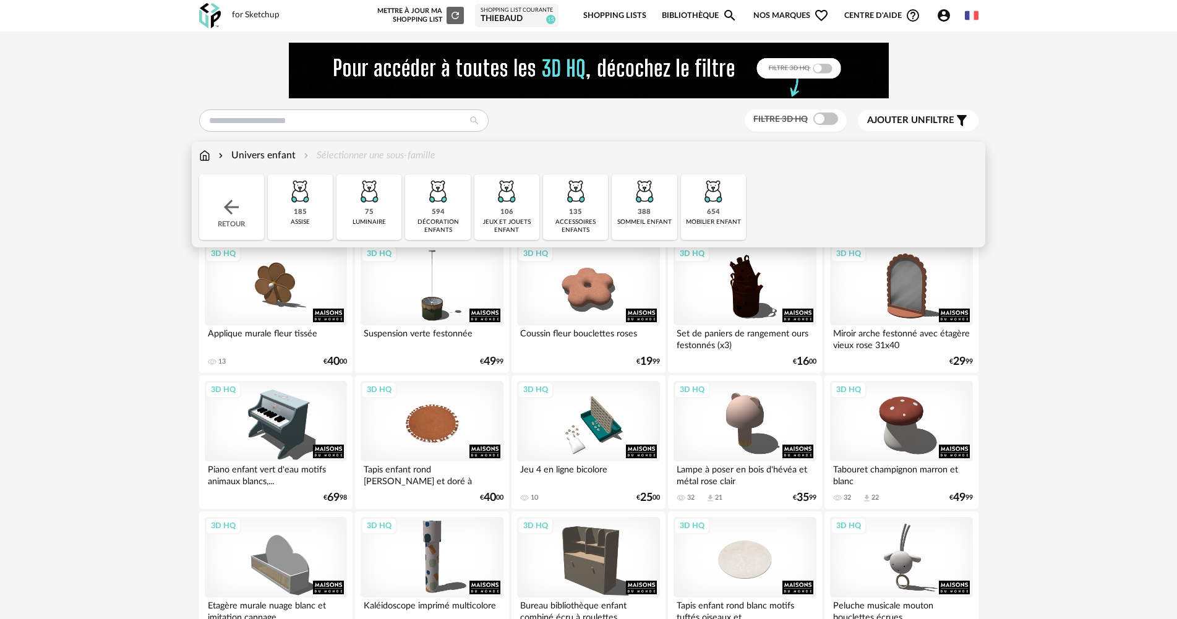
click at [373, 218] on div "luminaire" at bounding box center [369, 222] width 33 height 8
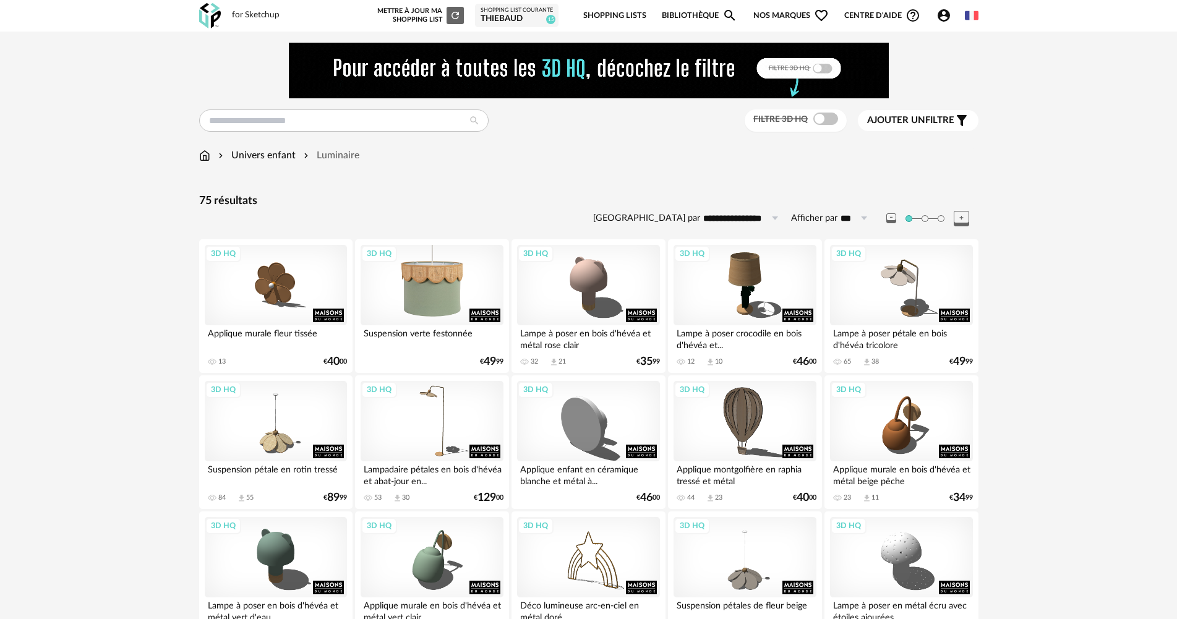
click at [424, 293] on div "3D HQ" at bounding box center [432, 285] width 142 height 80
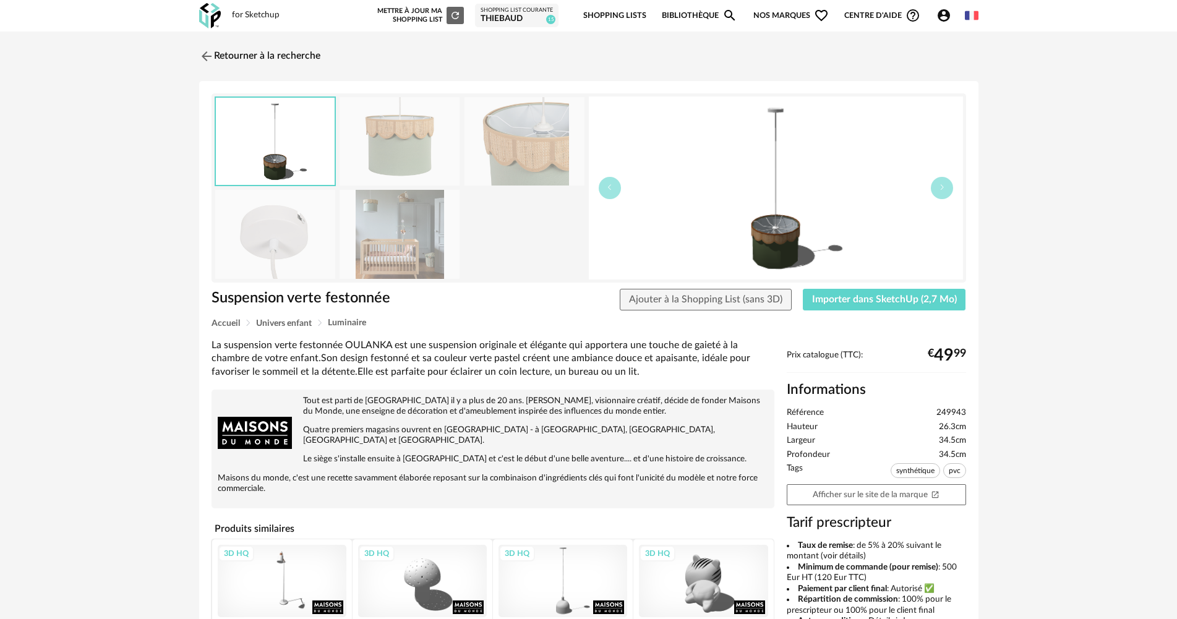
click at [390, 209] on img at bounding box center [400, 234] width 120 height 88
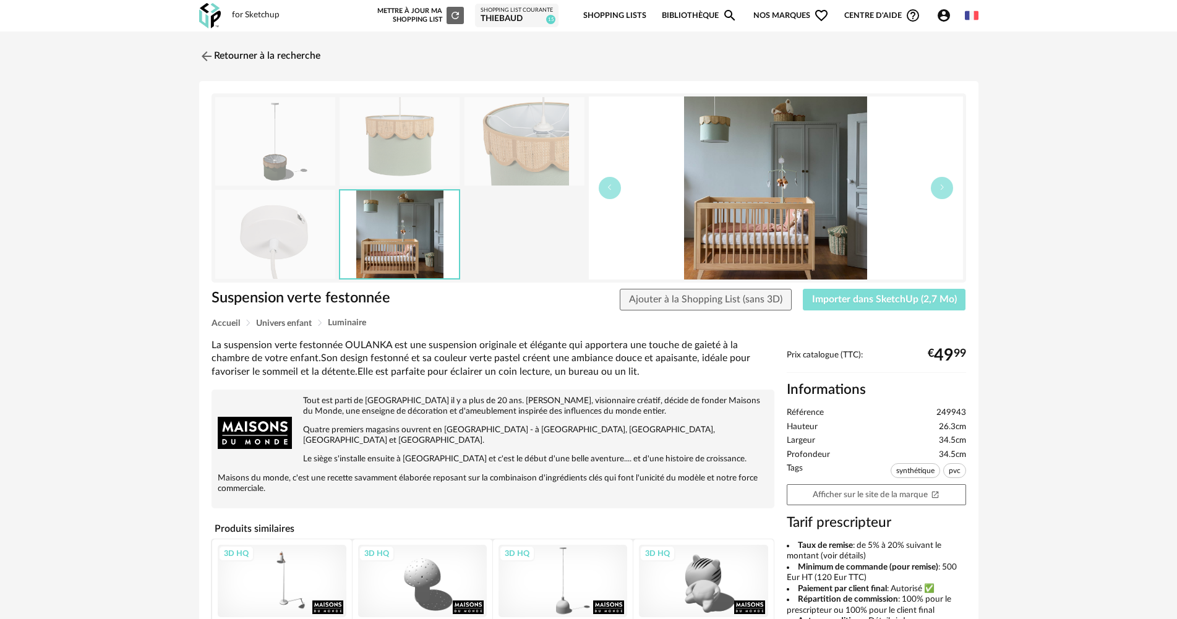
click at [865, 305] on button "Importer dans SketchUp (2,7 Mo)" at bounding box center [884, 300] width 163 height 22
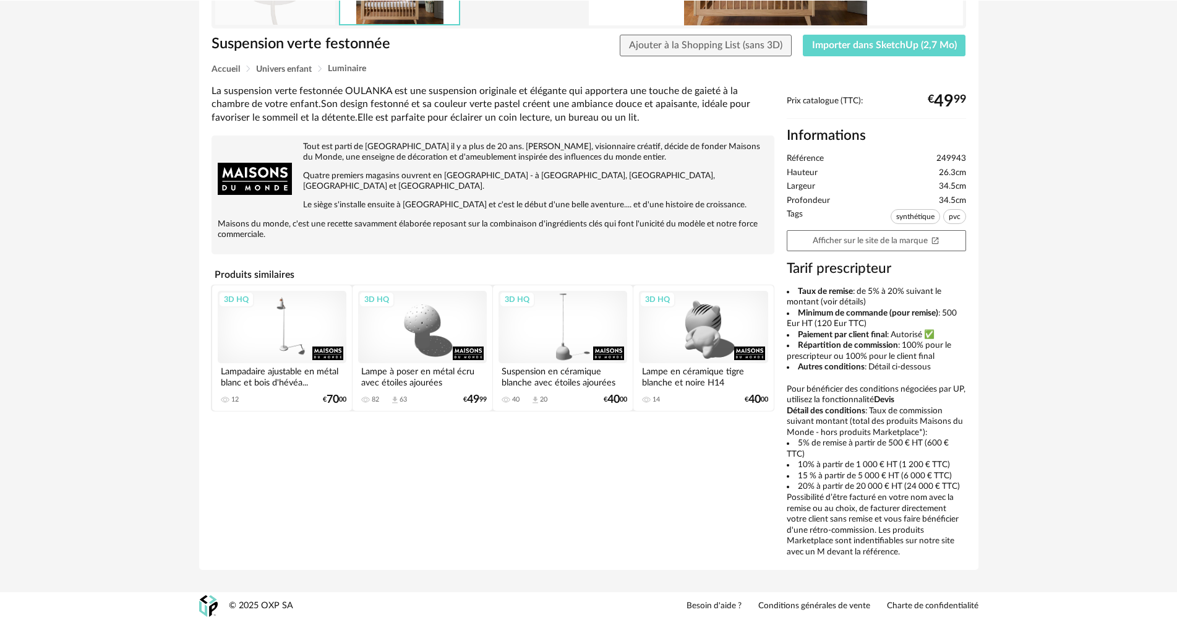
scroll to position [254, 0]
